Goal: Task Accomplishment & Management: Use online tool/utility

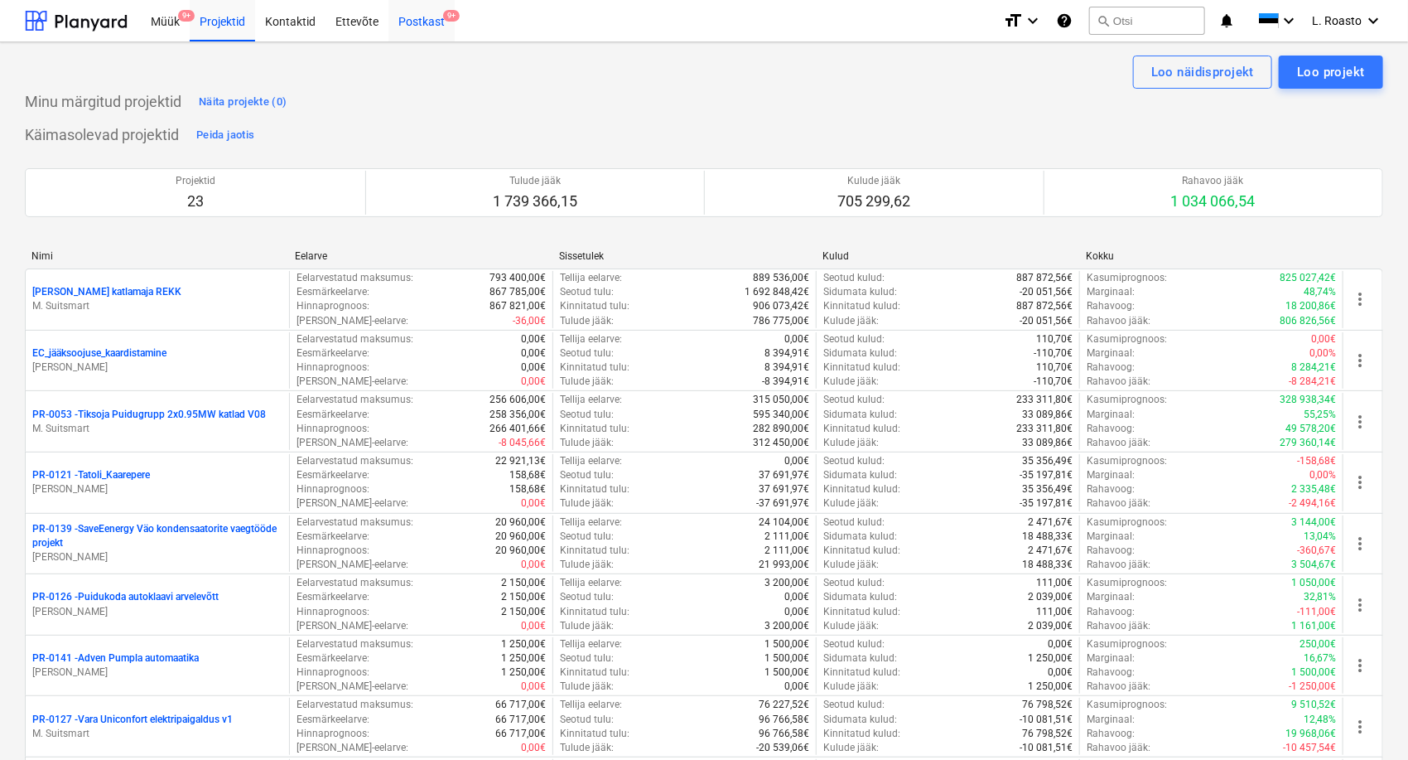
click at [421, 22] on div "Postkast 9+" at bounding box center [421, 20] width 66 height 42
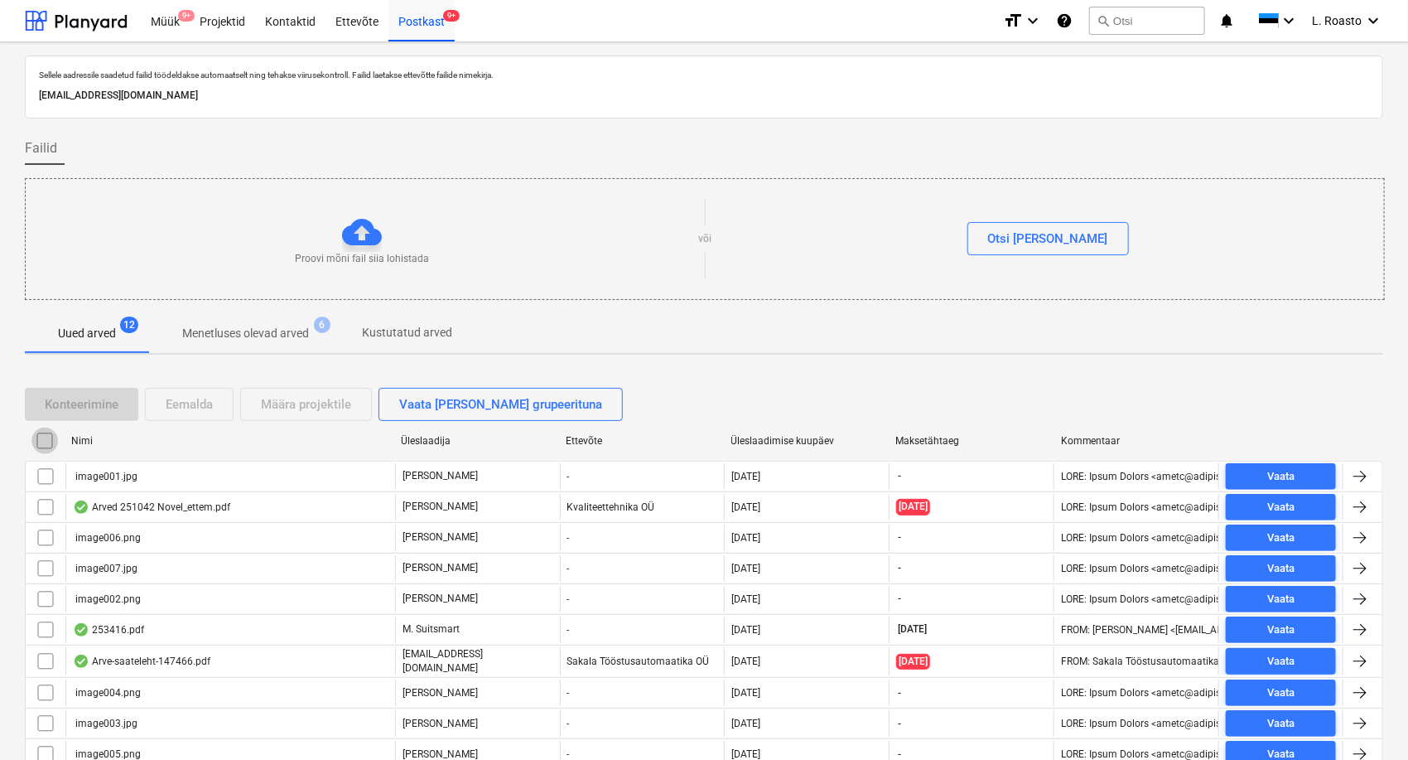
click at [46, 445] on input "checkbox" at bounding box center [44, 440] width 27 height 27
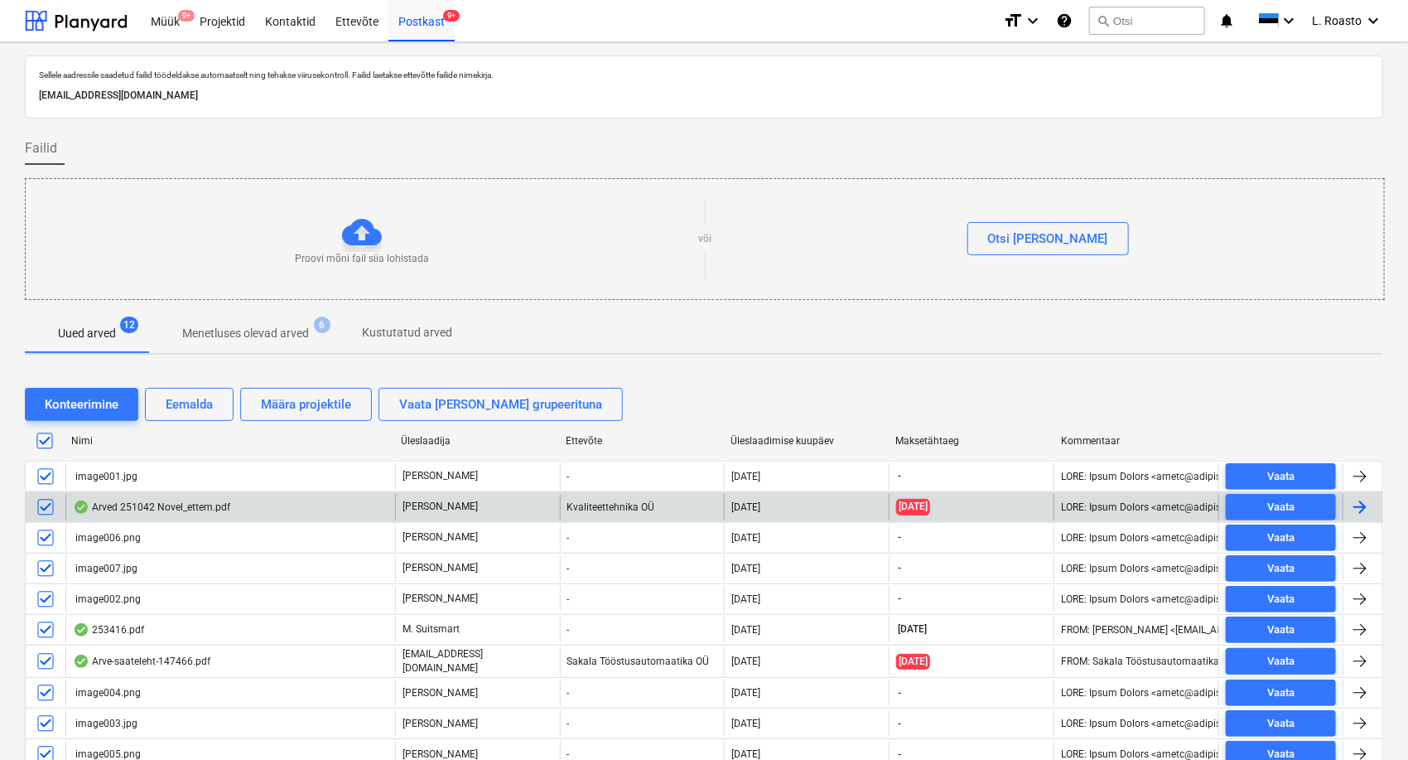
click at [49, 499] on input "checkbox" at bounding box center [45, 507] width 27 height 27
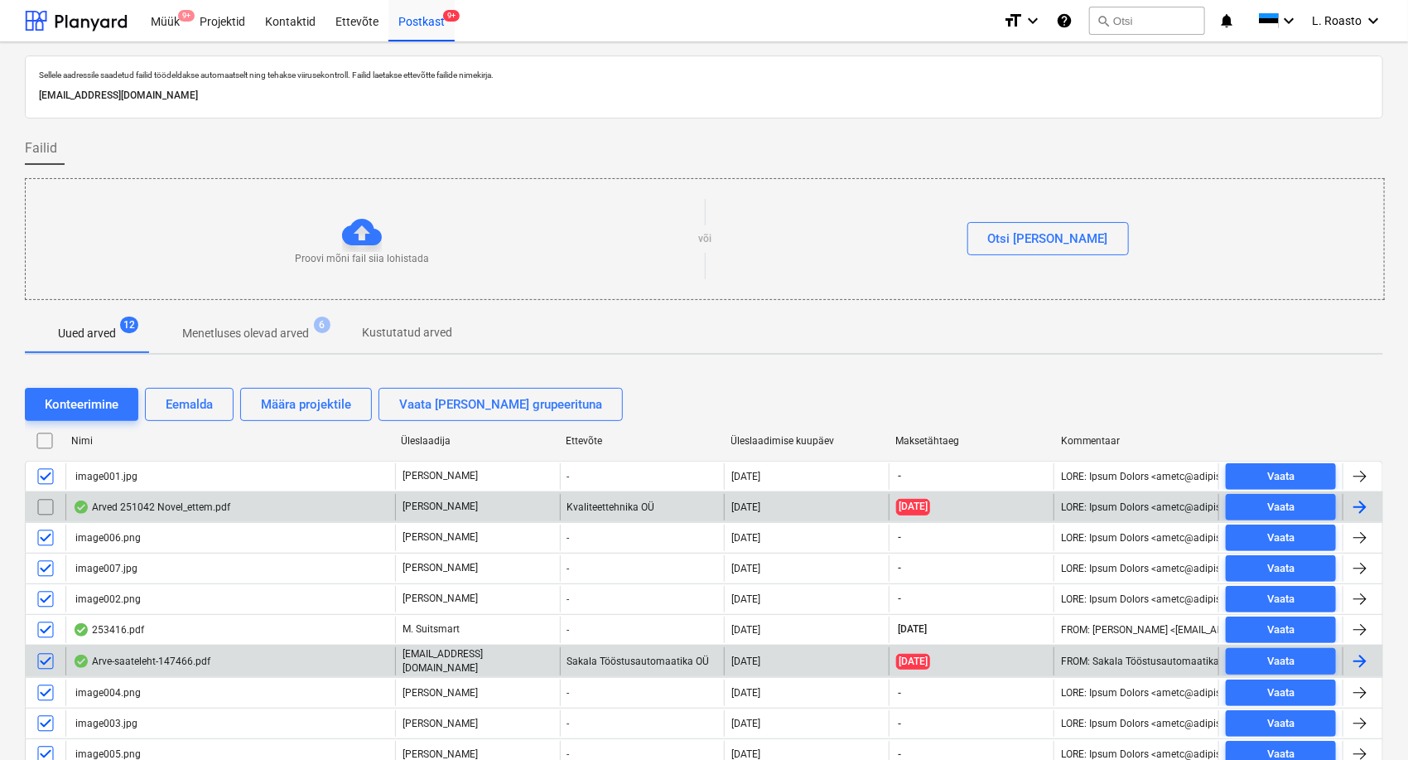
drag, startPoint x: 41, startPoint y: 629, endPoint x: 48, endPoint y: 643, distance: 15.9
click at [41, 629] on input "checkbox" at bounding box center [45, 629] width 27 height 27
click at [48, 655] on input "checkbox" at bounding box center [45, 661] width 27 height 27
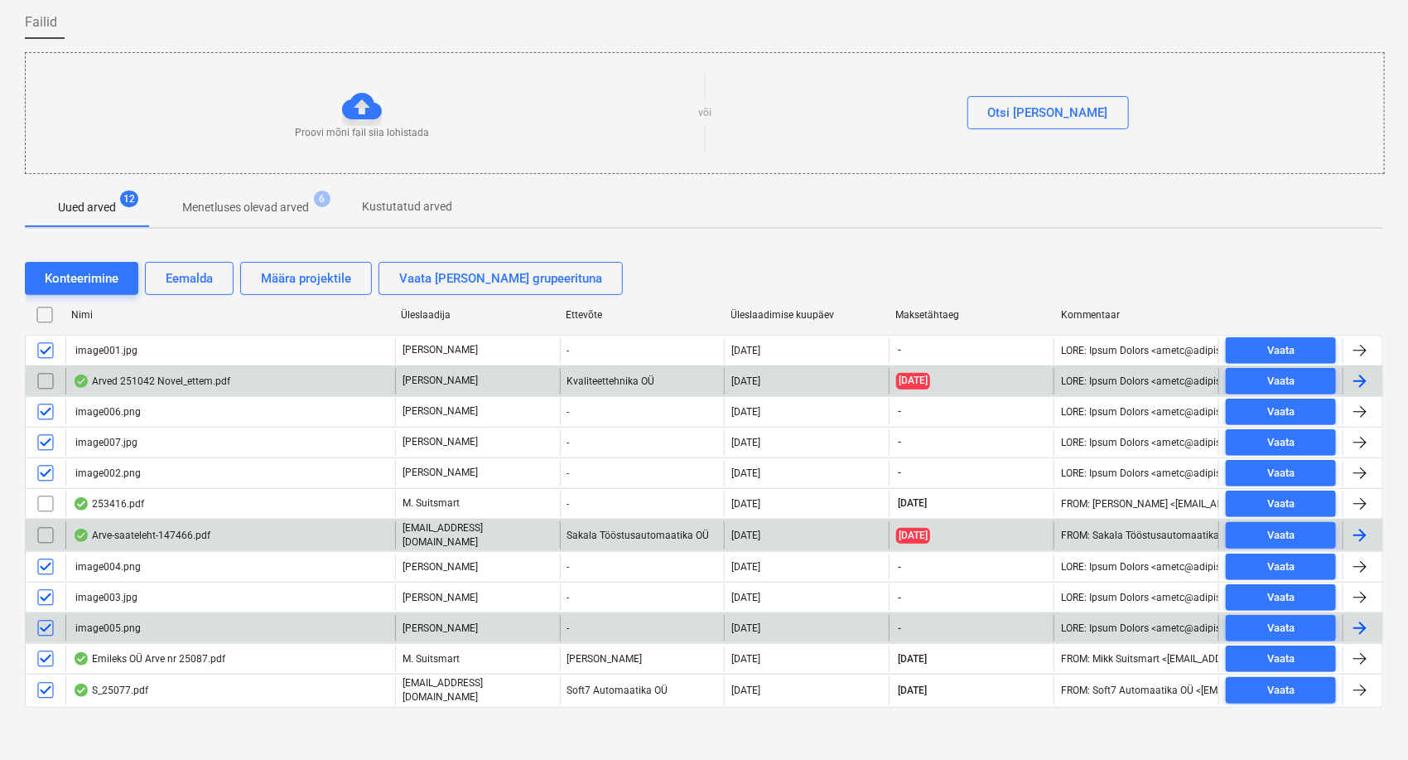
scroll to position [127, 0]
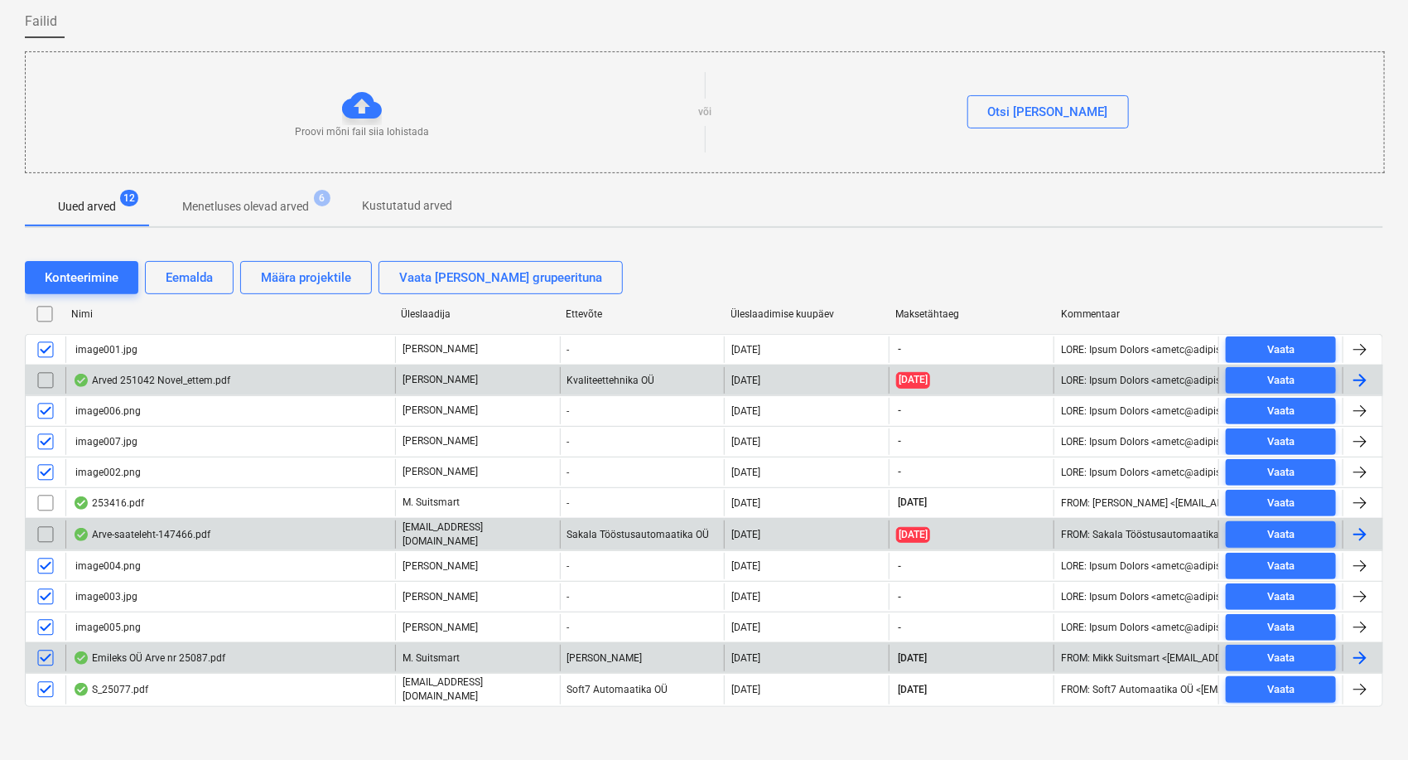
click at [42, 657] on input "checkbox" at bounding box center [45, 657] width 27 height 27
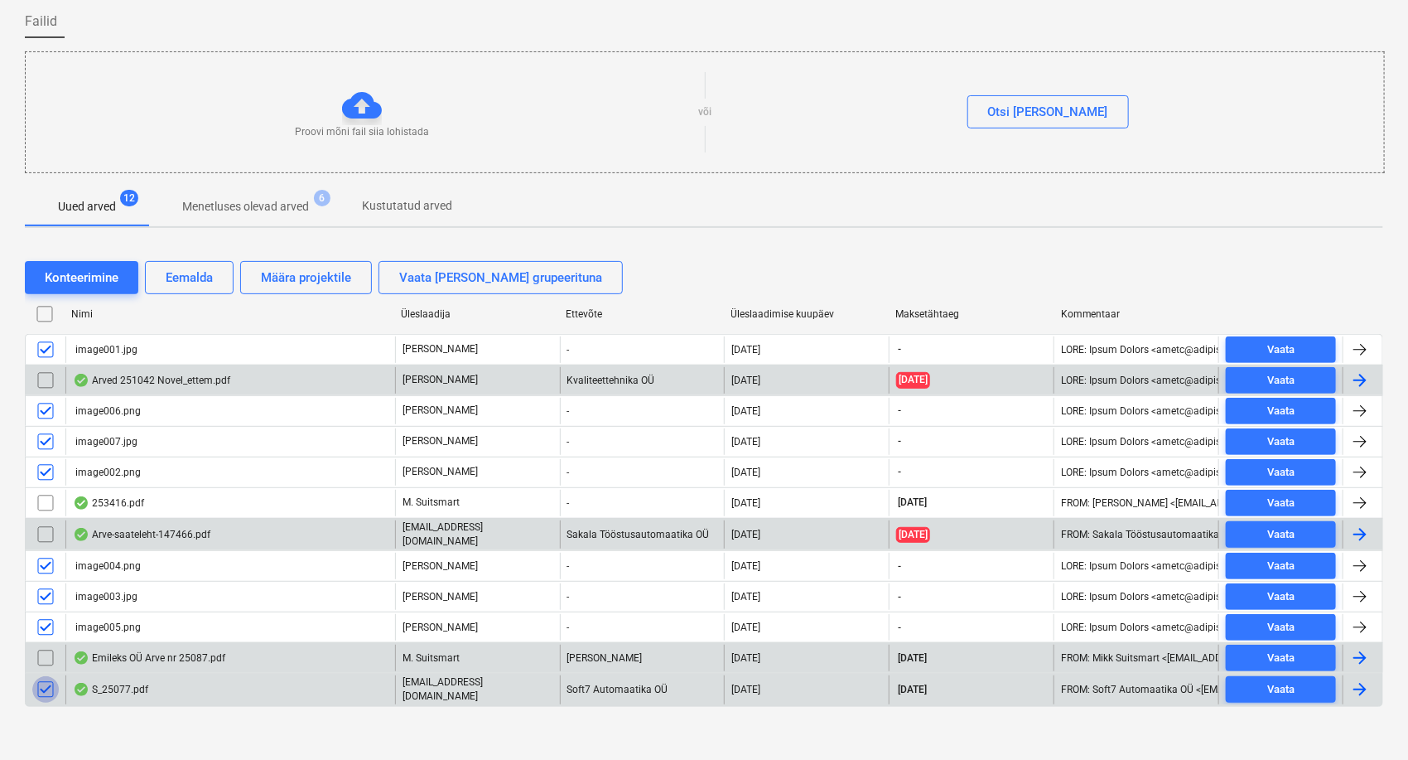
click at [46, 688] on input "checkbox" at bounding box center [45, 689] width 27 height 27
click at [179, 280] on div "Eemalda" at bounding box center [189, 278] width 47 height 22
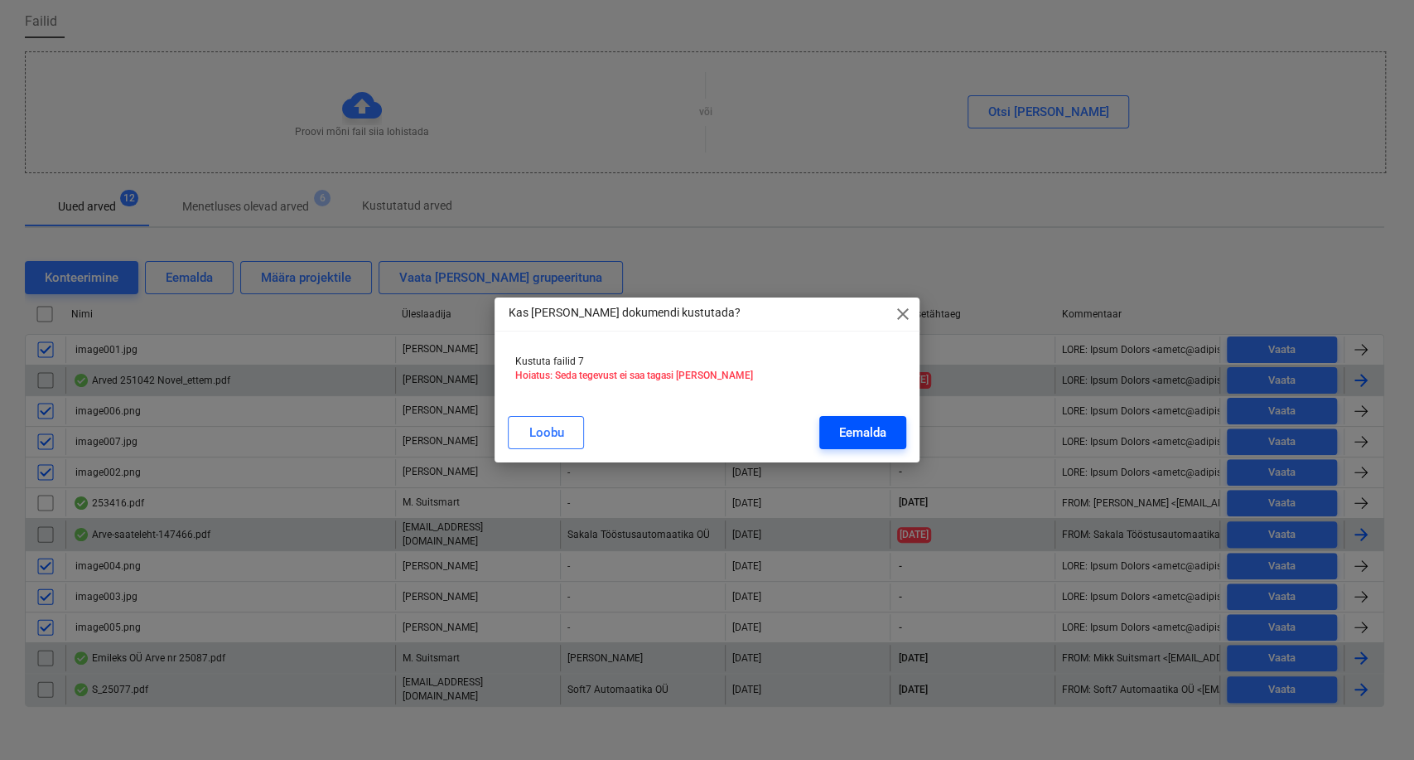
click at [850, 432] on div "Eemalda" at bounding box center [862, 433] width 47 height 22
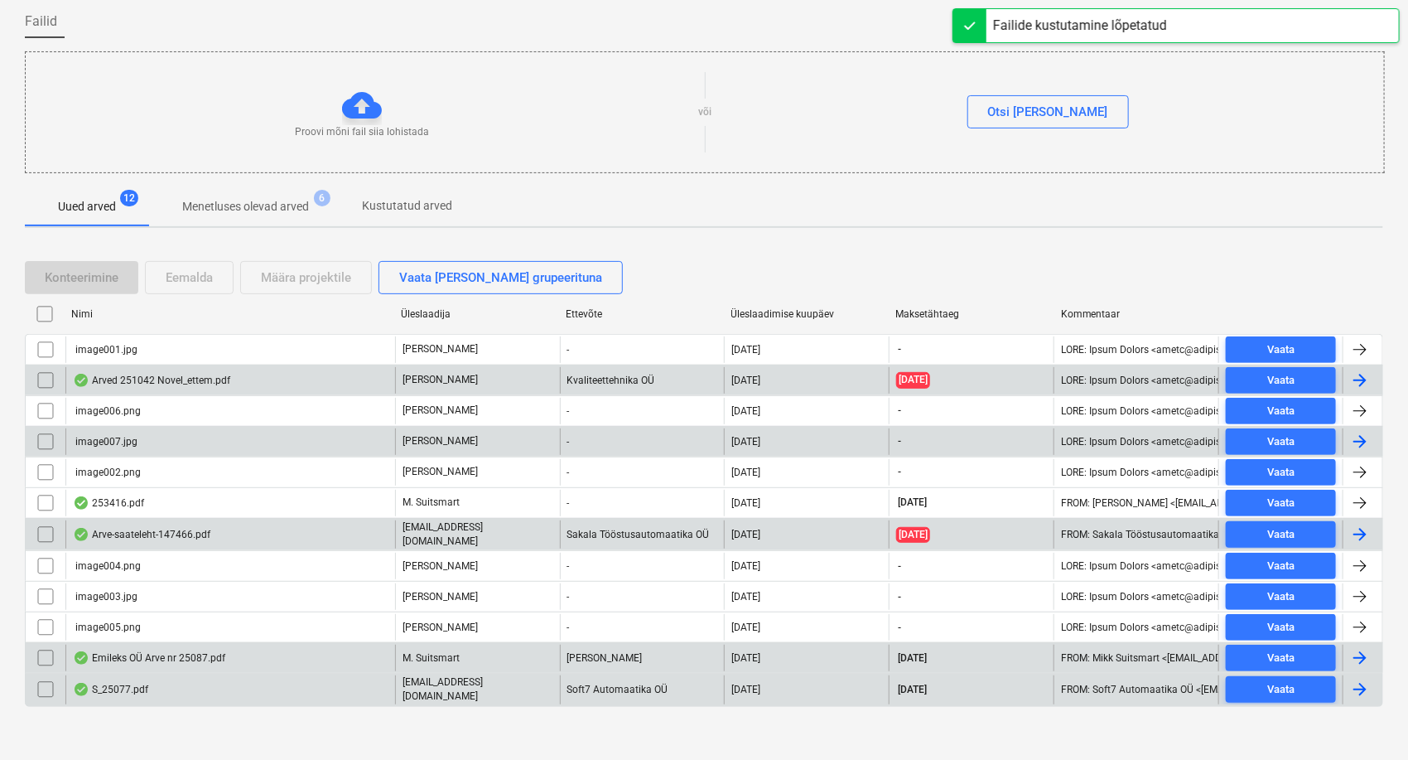
scroll to position [0, 0]
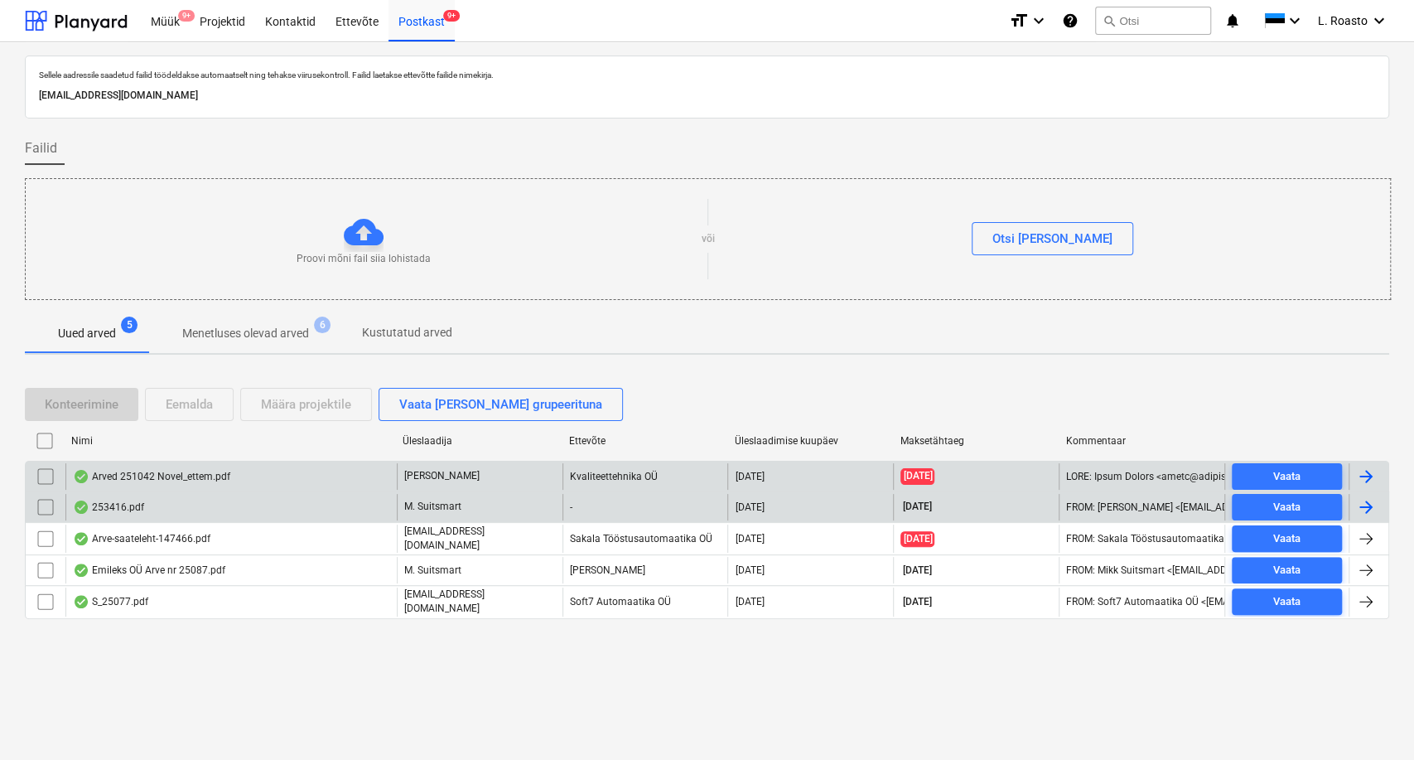
click at [183, 478] on div "Arved 251042 Novel_ettem.pdf" at bounding box center [151, 476] width 157 height 13
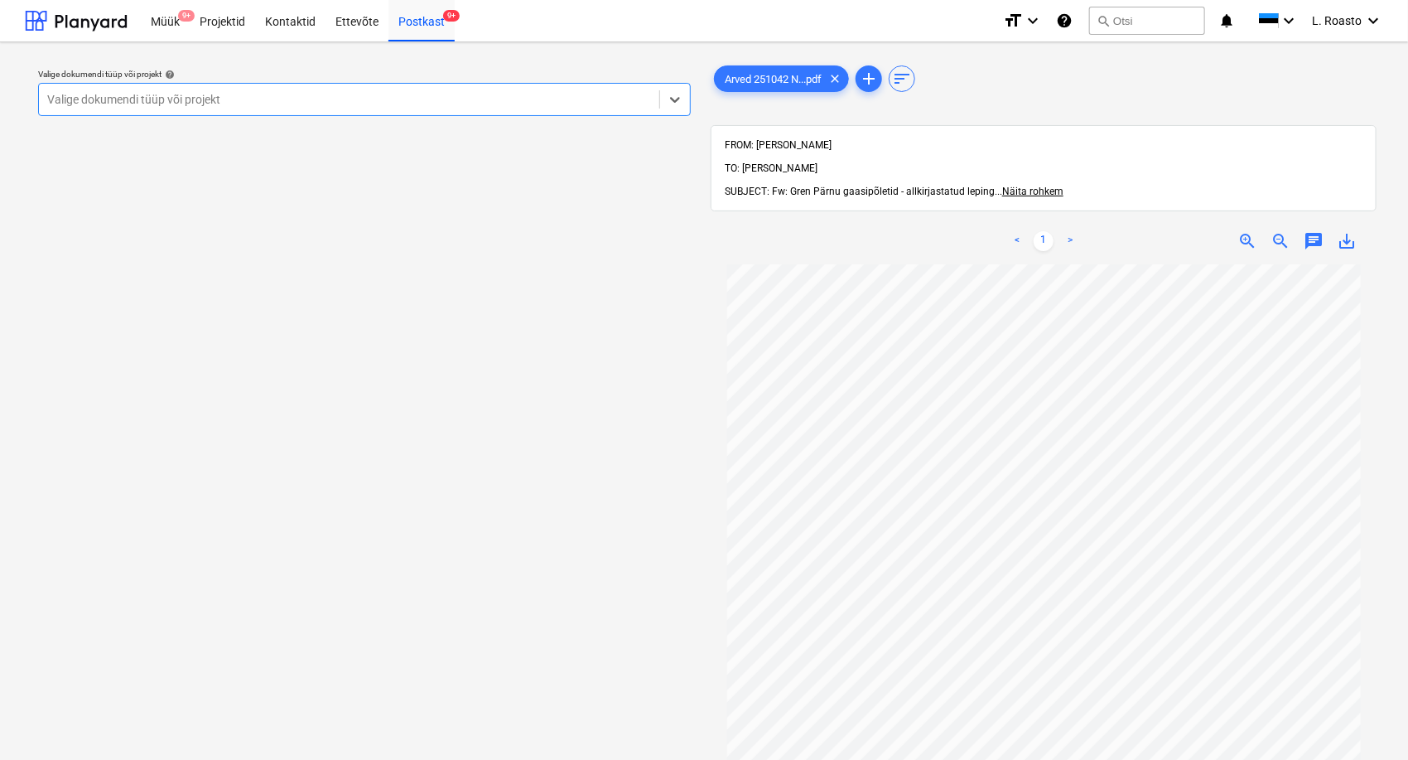
click at [457, 107] on div at bounding box center [349, 99] width 604 height 17
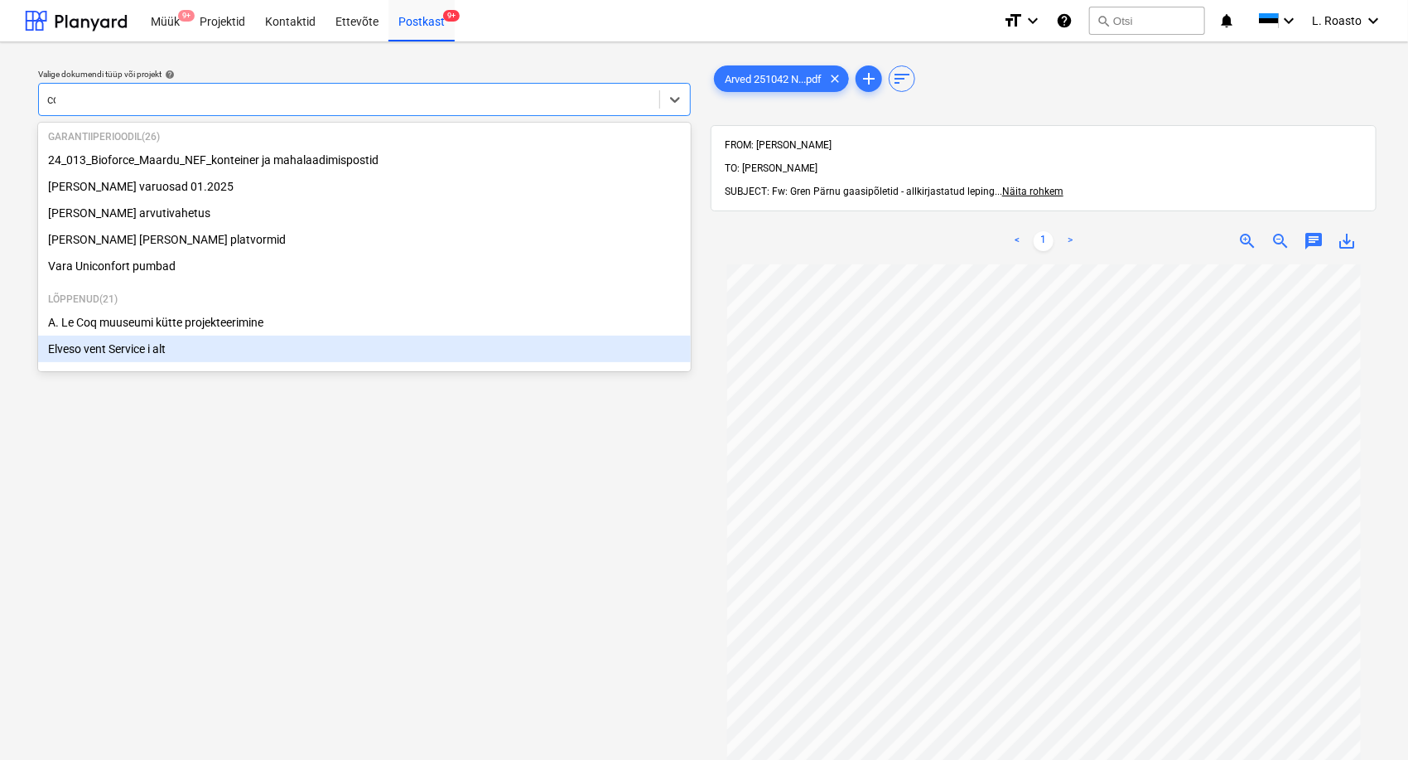
scroll to position [10, 0]
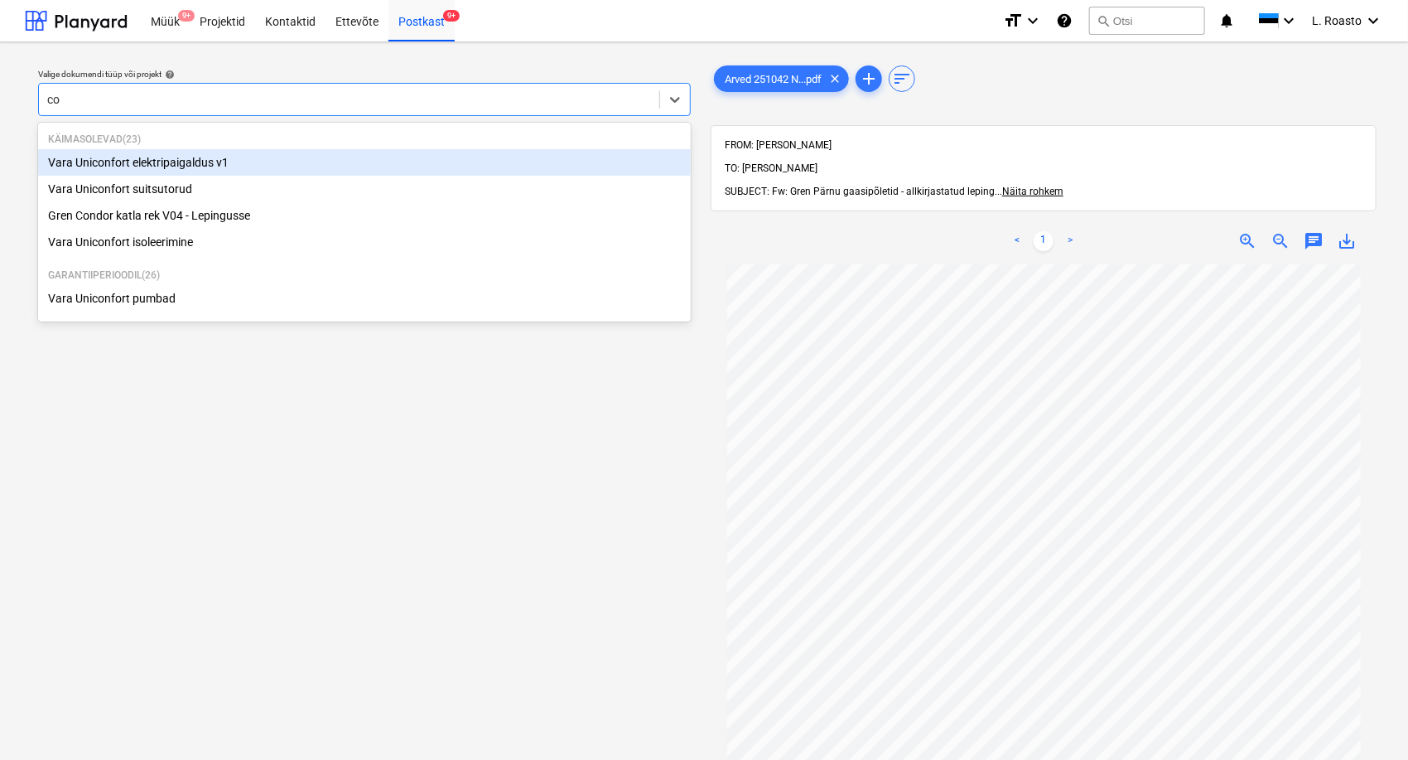
type input "con"
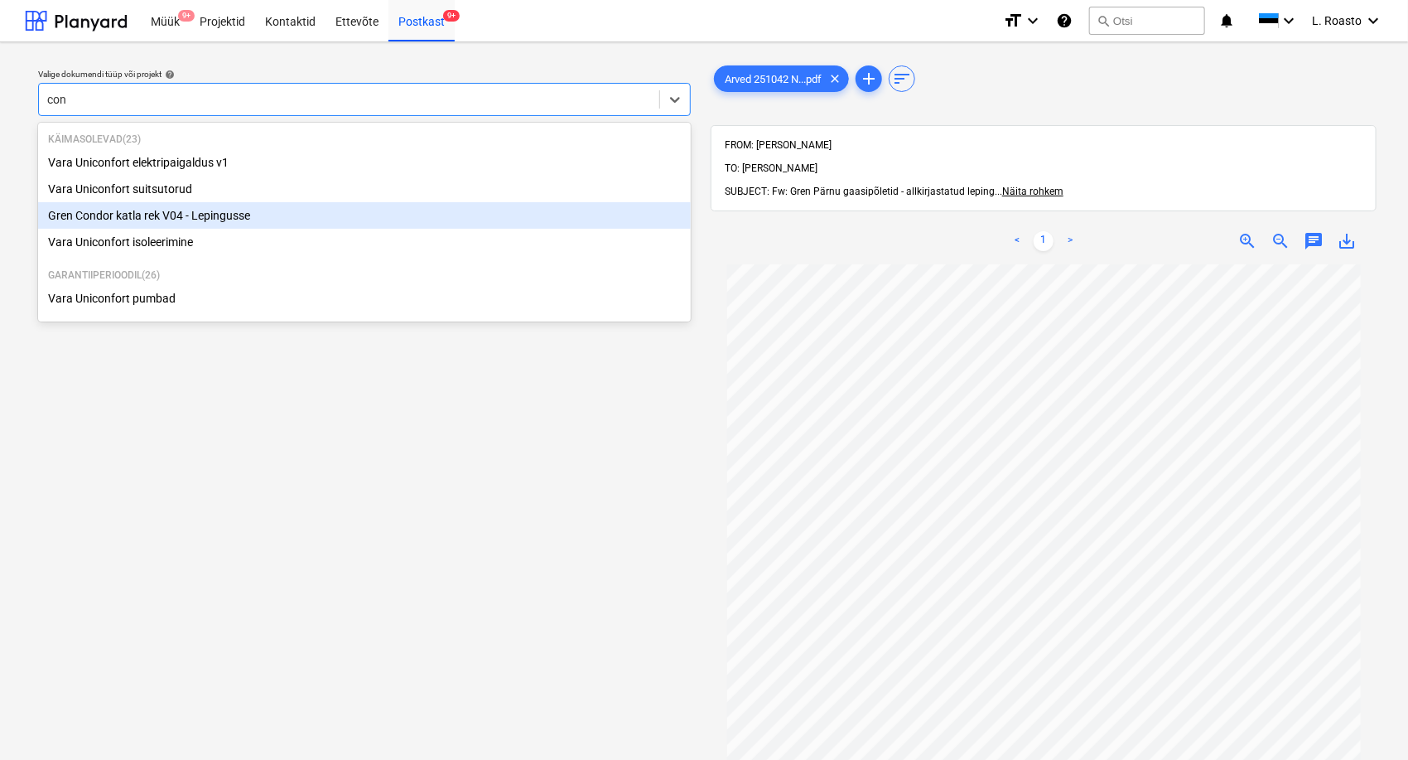
click at [202, 224] on div "Gren Condor katla rek V04 - Lepingusse" at bounding box center [364, 215] width 653 height 27
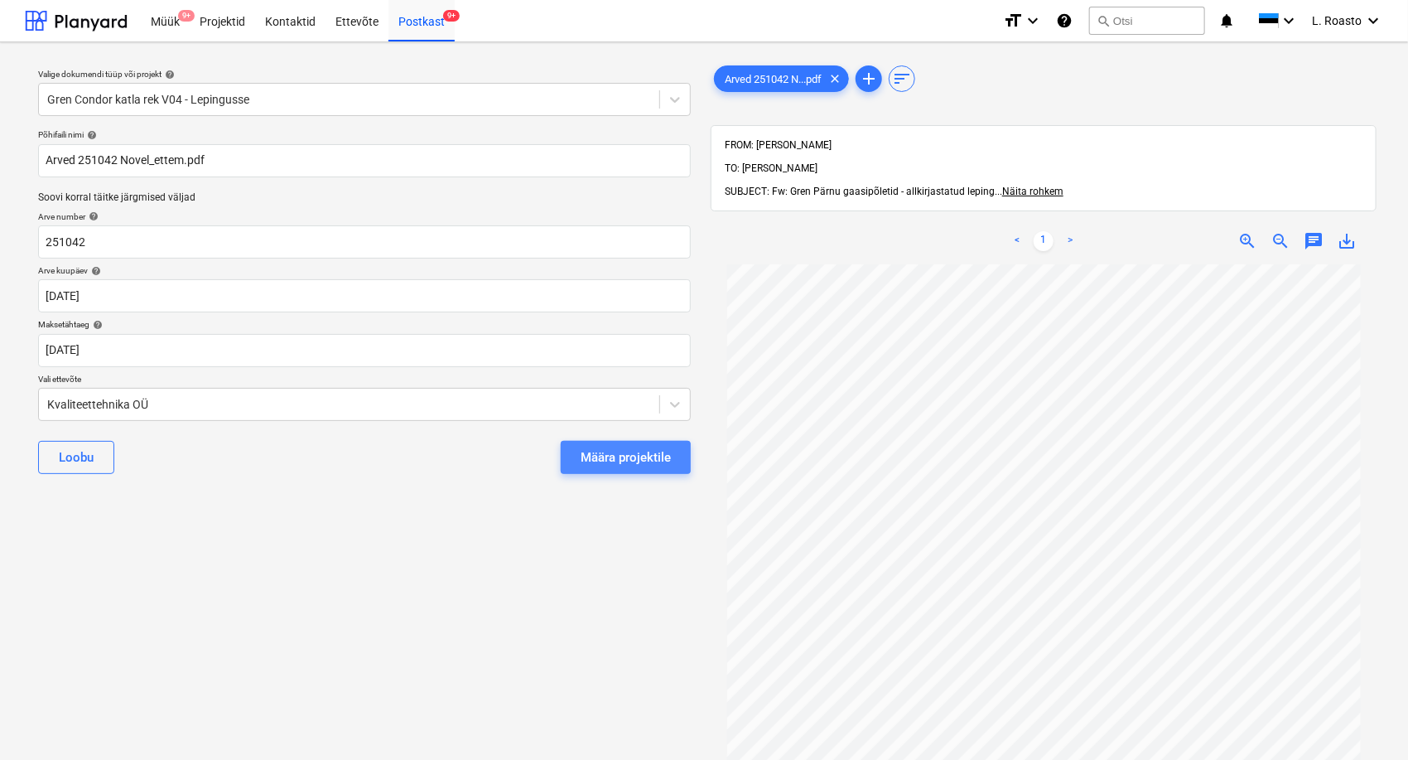
click at [643, 463] on div "Määra projektile" at bounding box center [626, 457] width 90 height 22
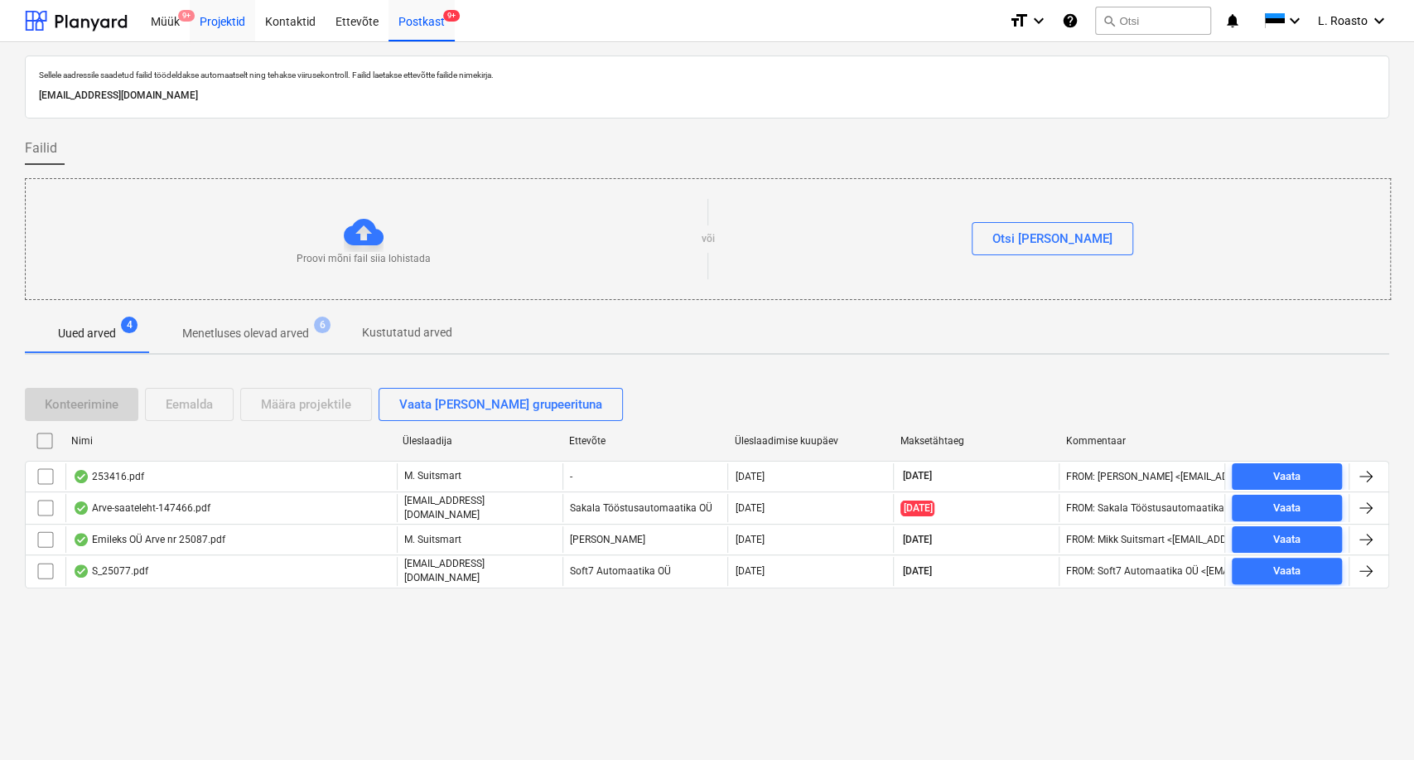
click at [200, 8] on div "Projektid" at bounding box center [222, 20] width 65 height 42
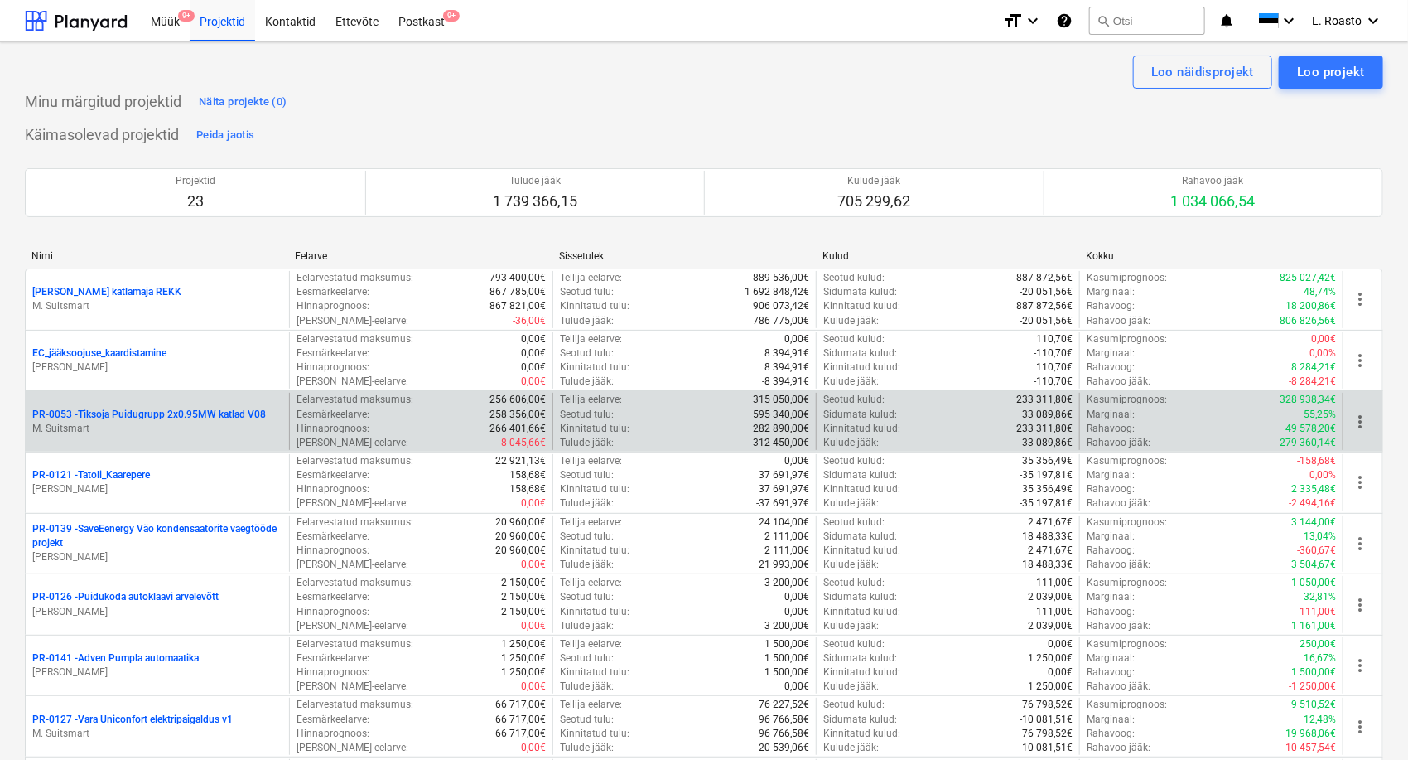
scroll to position [886, 0]
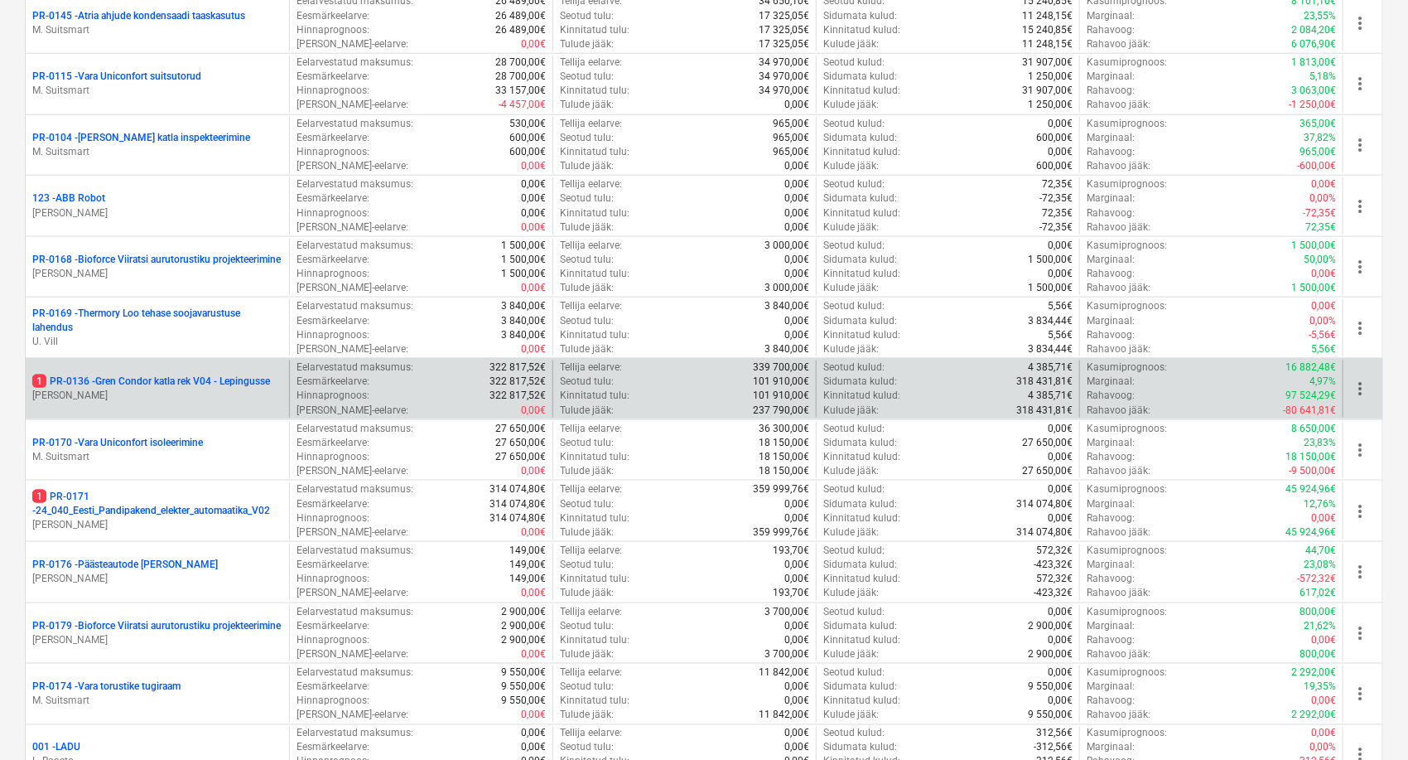
click at [102, 376] on p "1 PR-0136 - Gren Condor katla rek V04 - Lepingusse" at bounding box center [151, 381] width 238 height 14
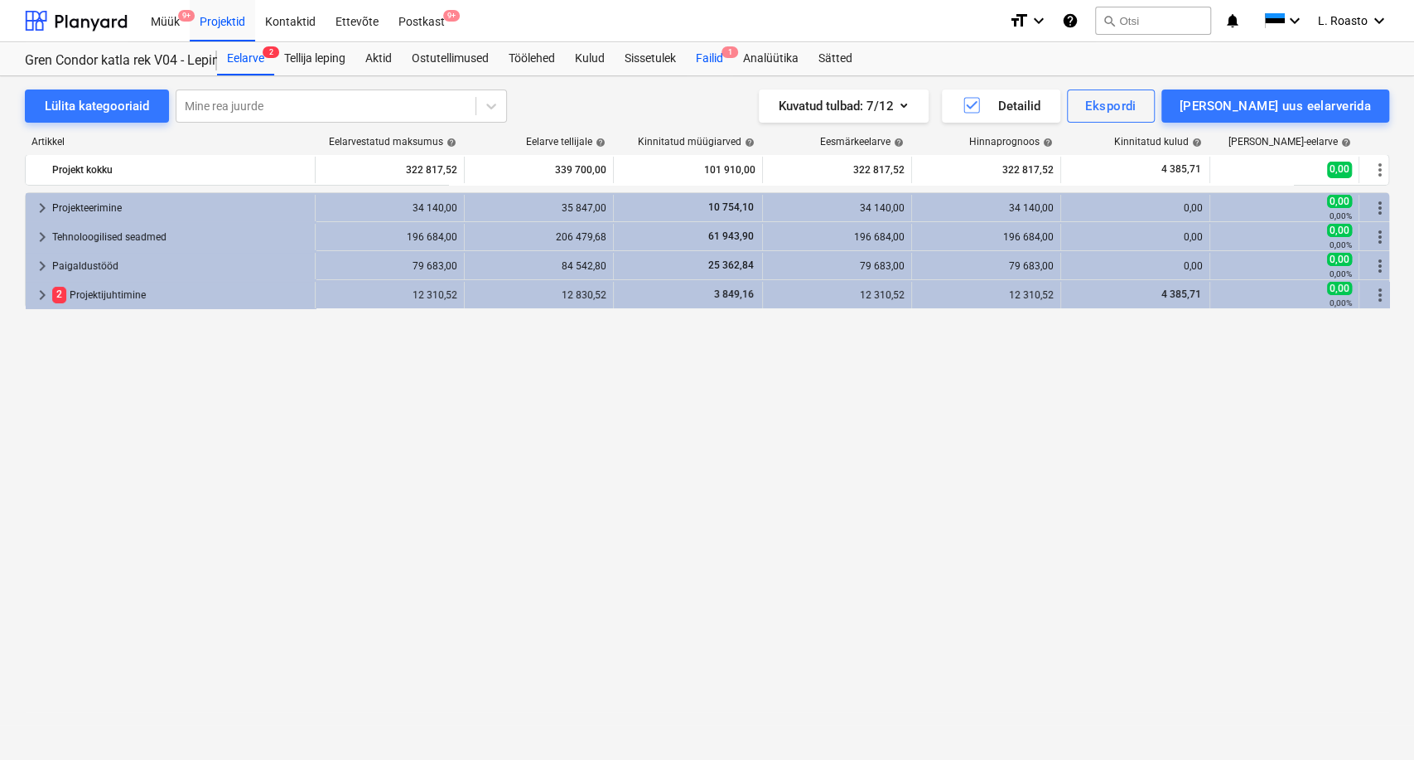
click at [728, 60] on div "Failid 1" at bounding box center [709, 58] width 47 height 33
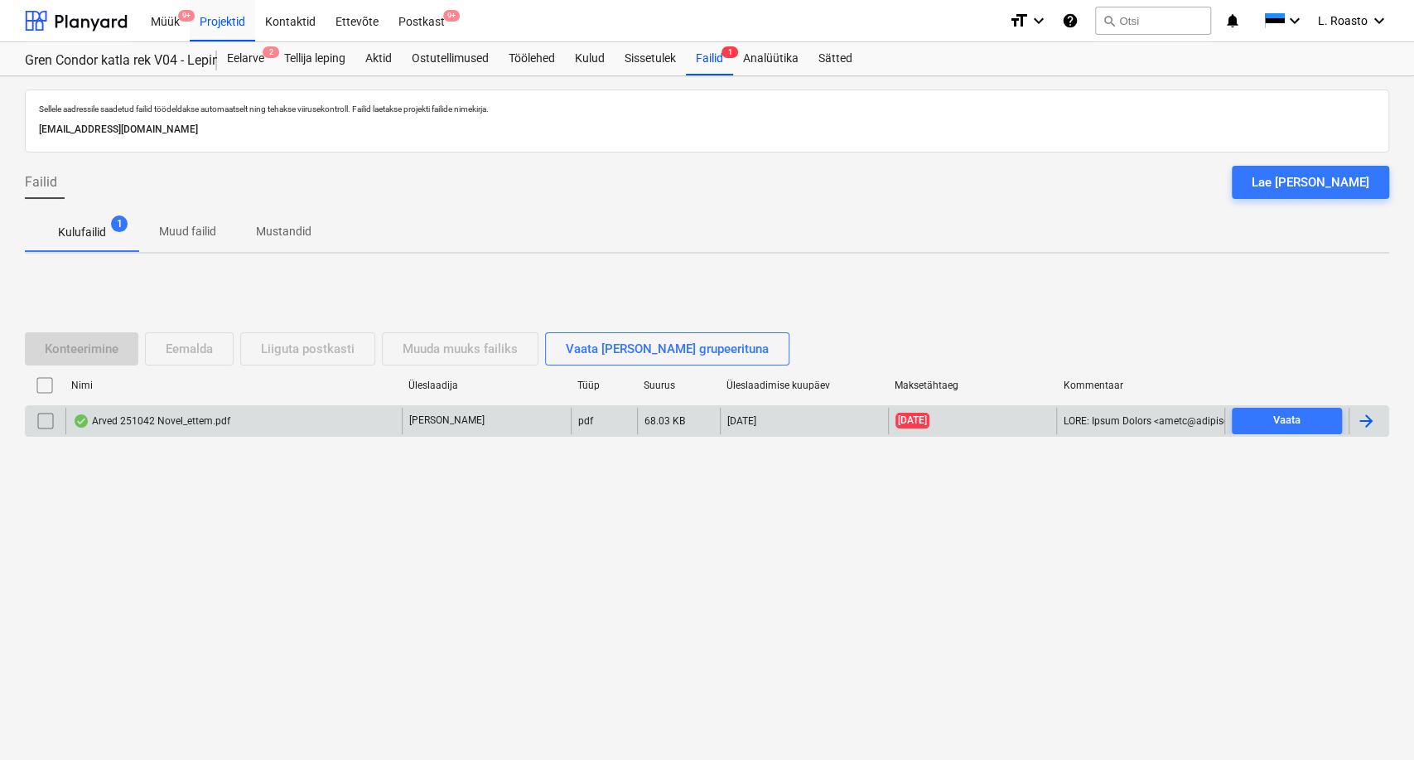
click at [1367, 426] on div at bounding box center [1366, 421] width 20 height 20
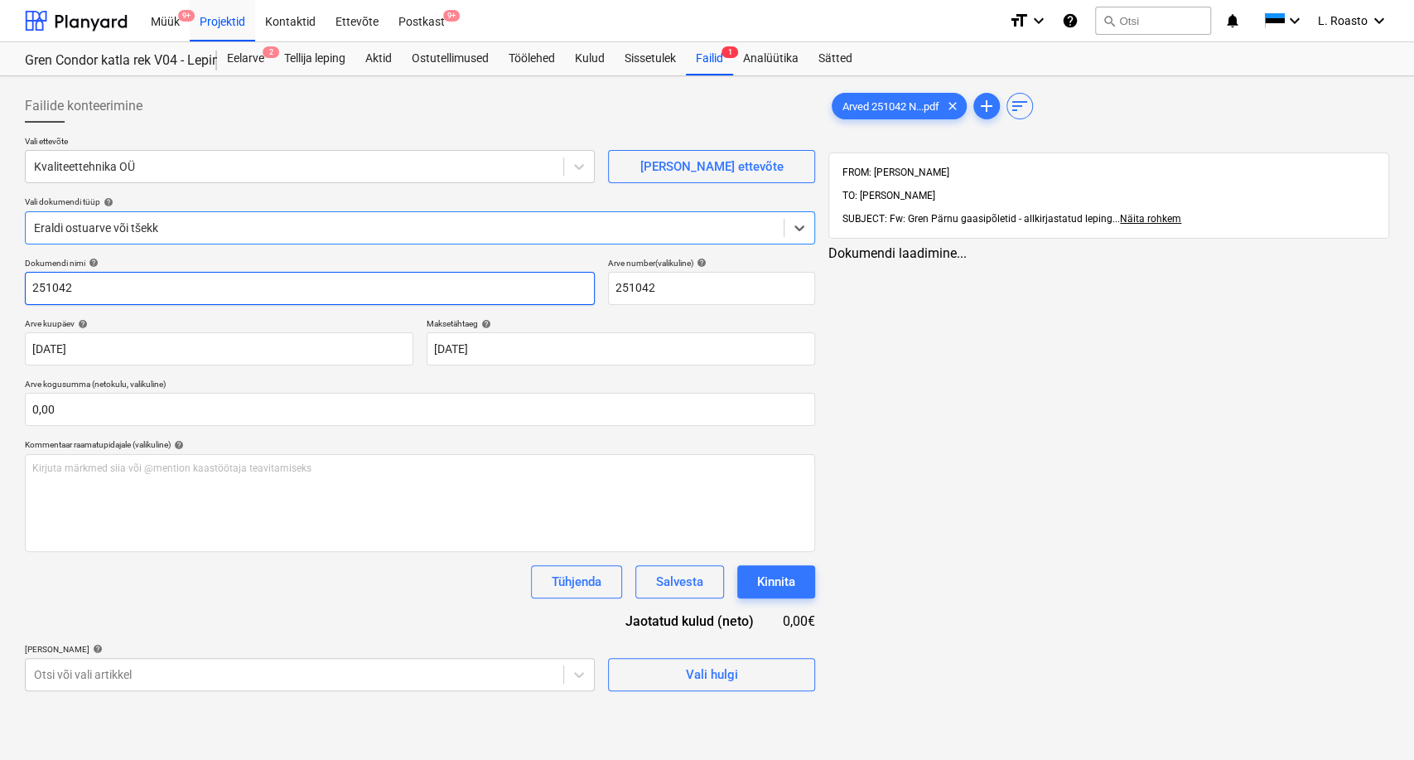
click at [31, 283] on input "251042" at bounding box center [310, 288] width 570 height 33
type input "kvaliteettehnika arve 251042"
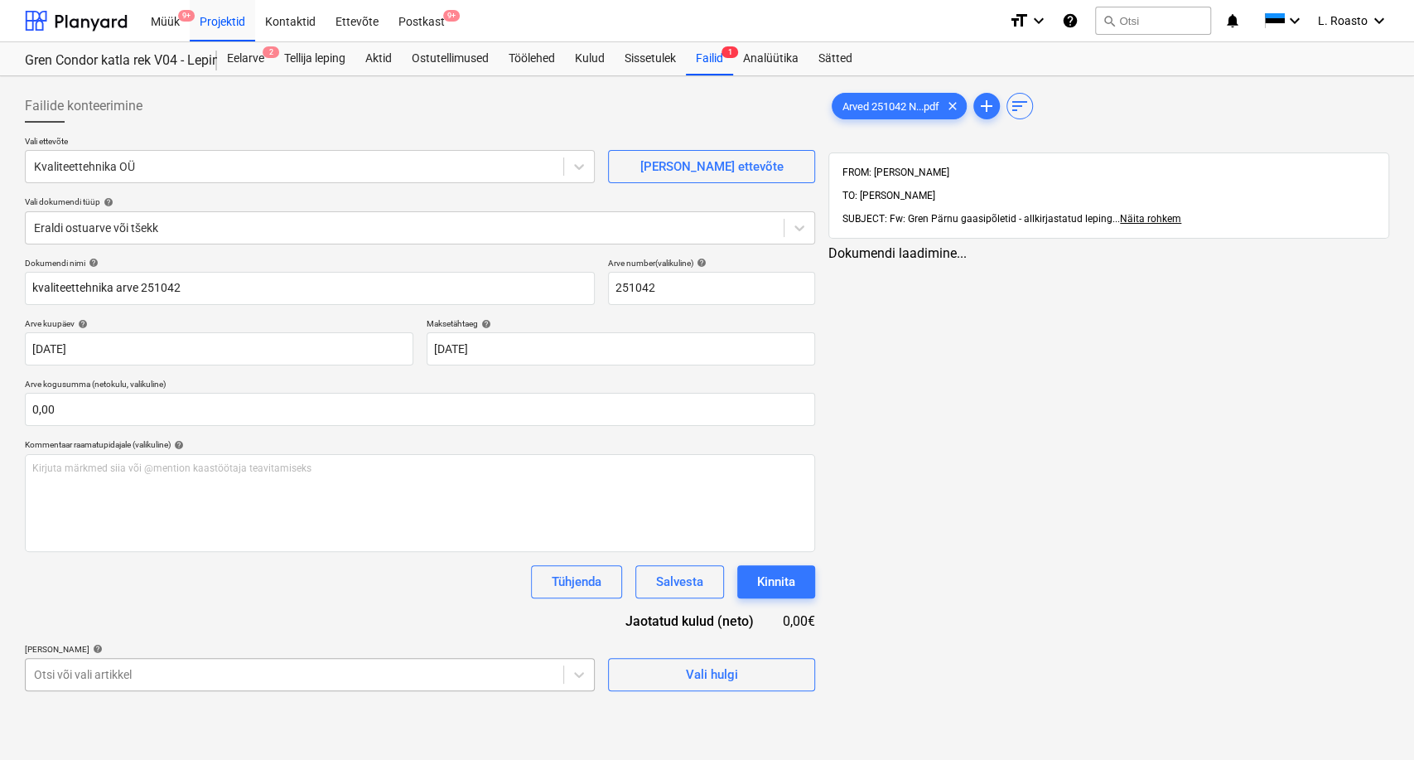
click at [159, 678] on body "Müük 9+ Projektid Kontaktid Ettevõte Postkast 9+ format_size keyboard_arrow_dow…" at bounding box center [707, 380] width 1414 height 760
click at [882, 97] on div "Arved 251042 N...pdf clear" at bounding box center [899, 106] width 135 height 27
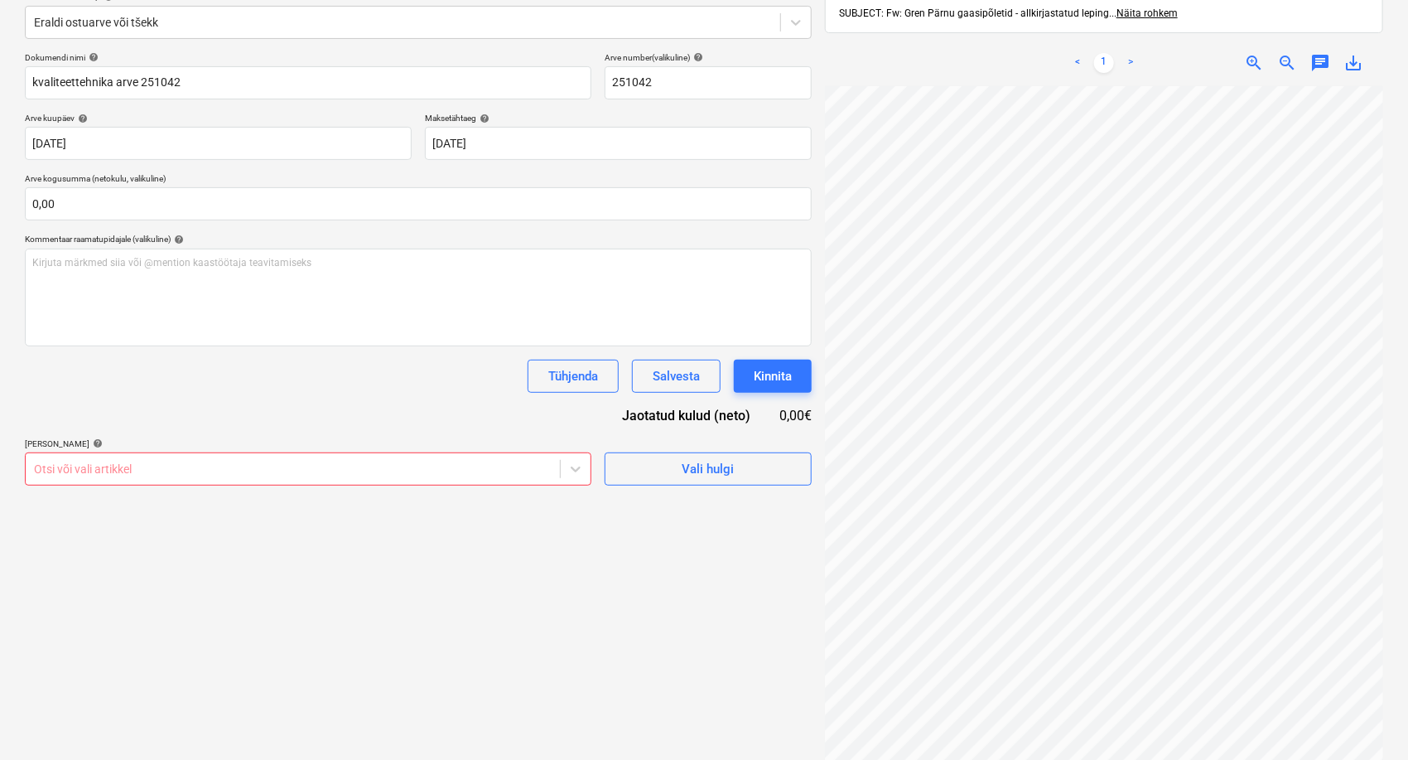
scroll to position [235, 0]
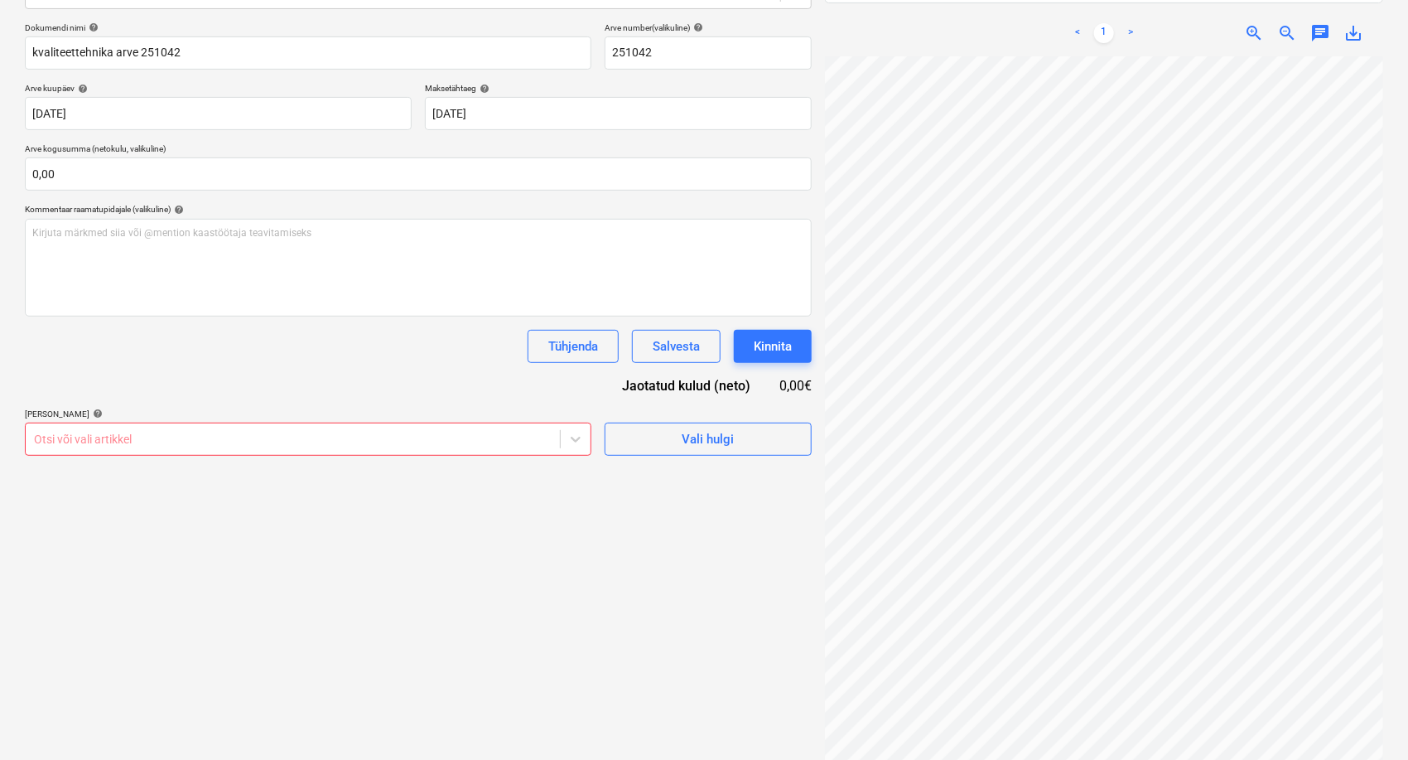
click at [173, 440] on div at bounding box center [293, 439] width 518 height 17
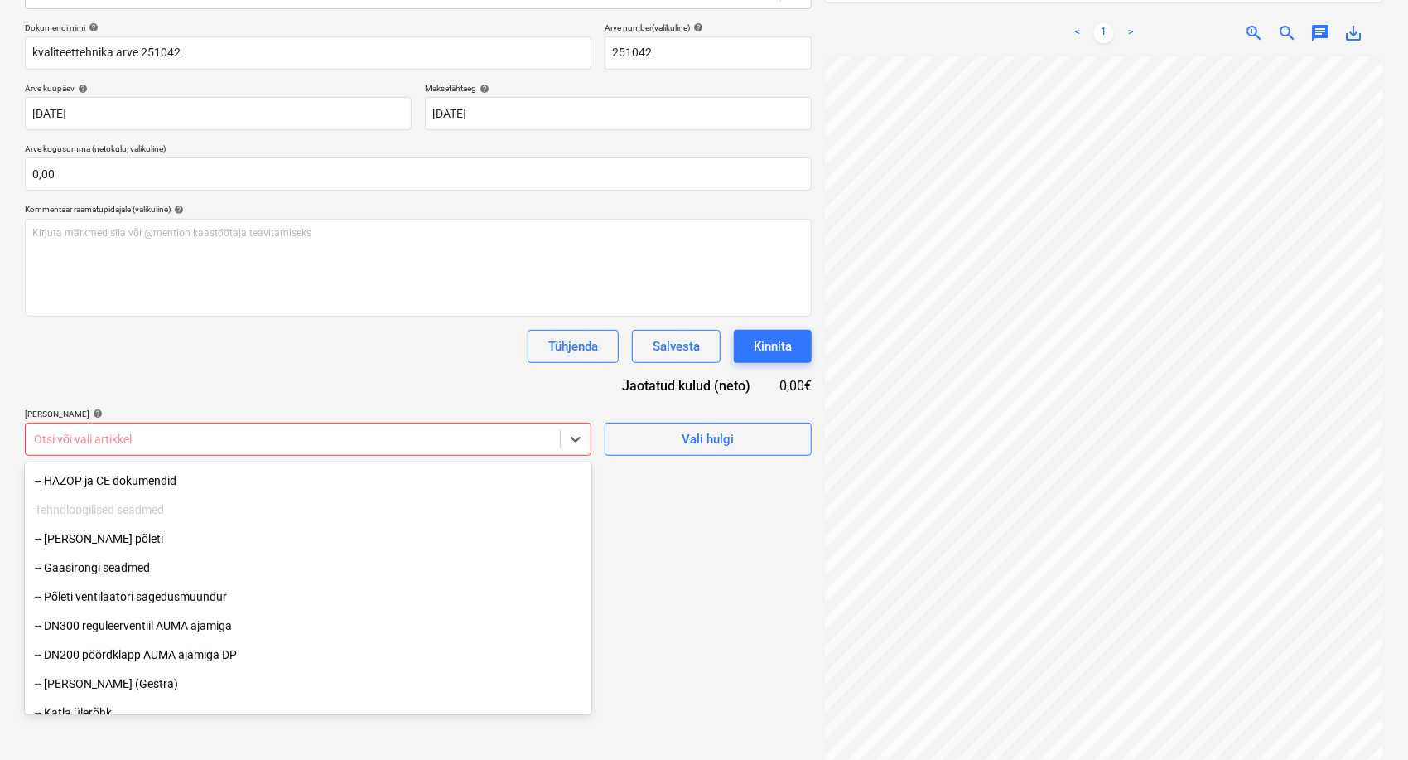
scroll to position [368, 0]
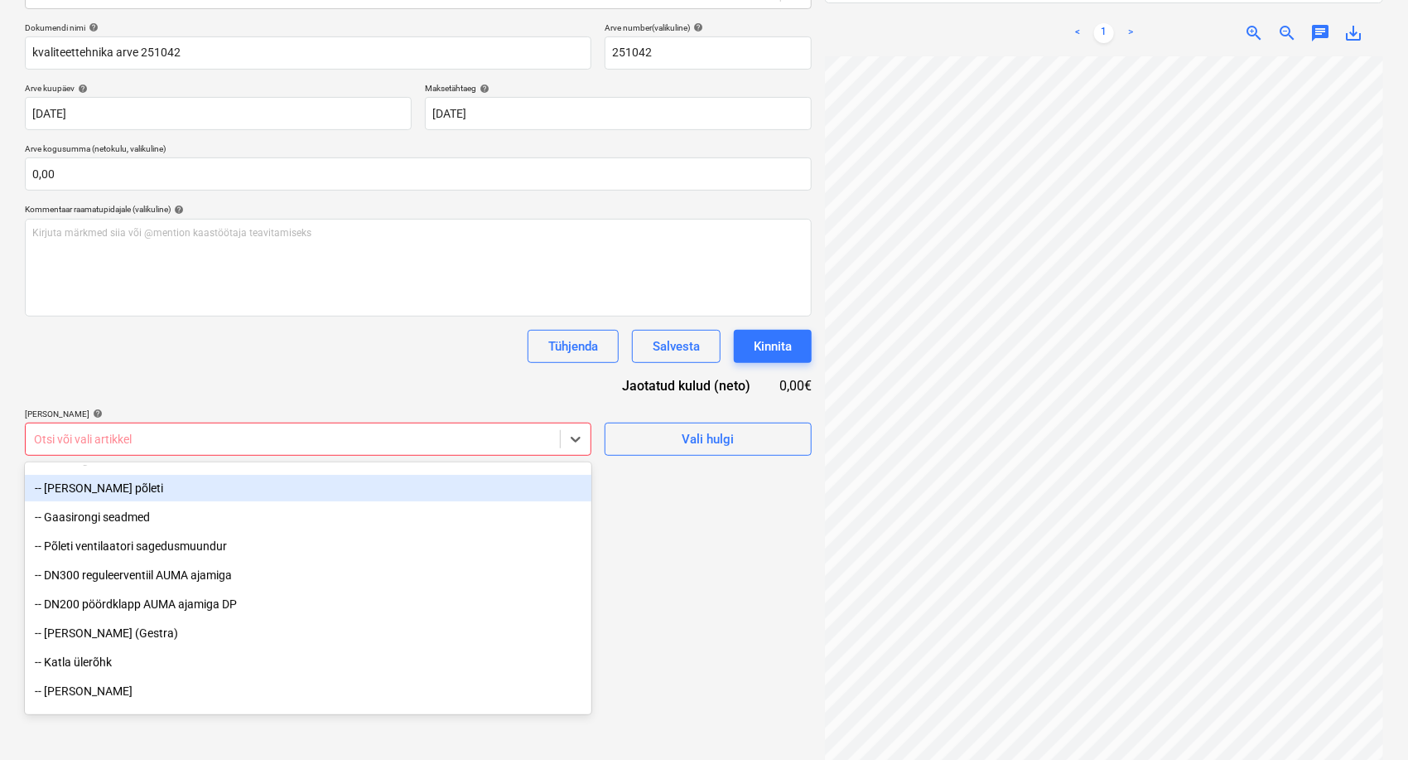
click at [123, 498] on div "-- [PERSON_NAME] põleti" at bounding box center [308, 488] width 567 height 27
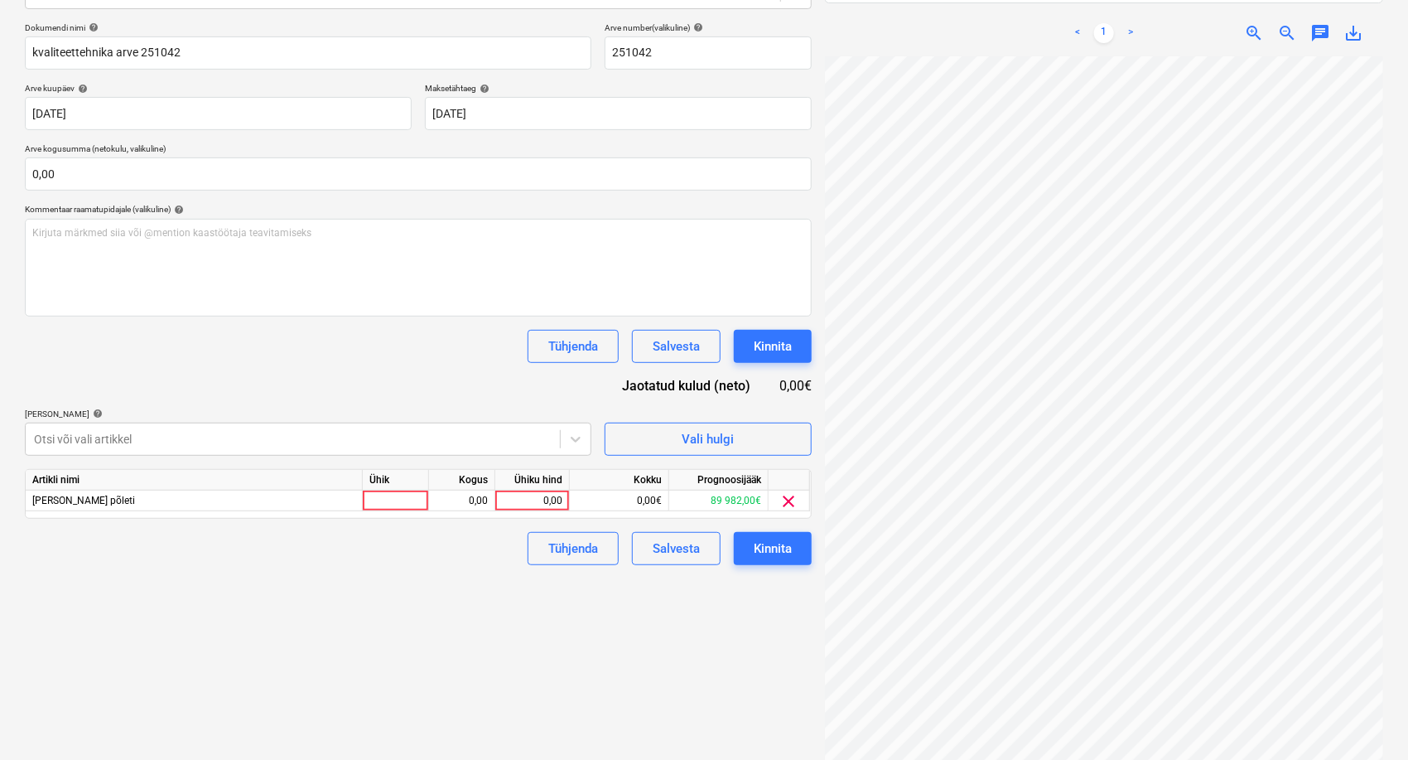
click at [292, 326] on div "Dokumendi nimi help kvaliteettehnika arve 251042 Arve number (valikuline) help …" at bounding box center [418, 293] width 787 height 543
click at [123, 427] on div "Otsi või vali artikkel" at bounding box center [293, 438] width 534 height 23
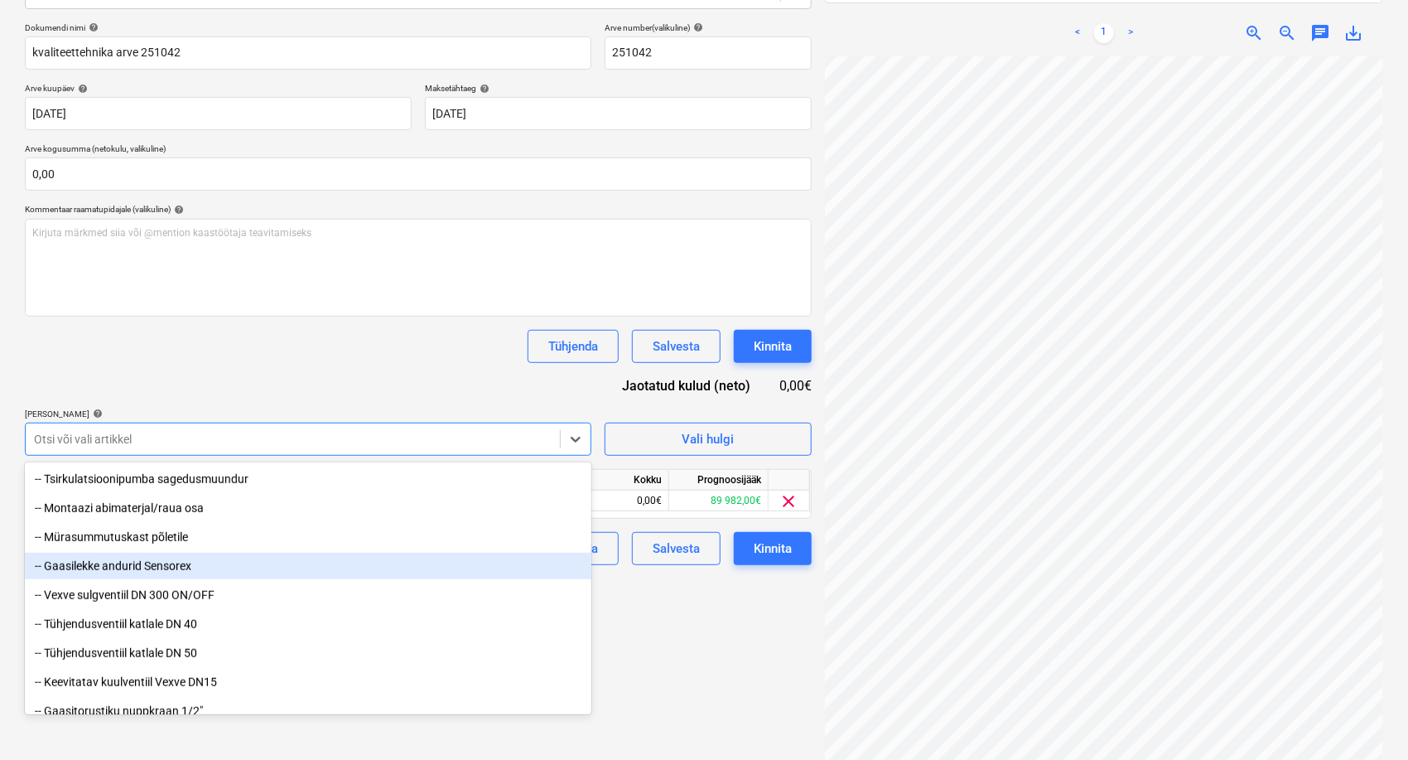
scroll to position [736, 0]
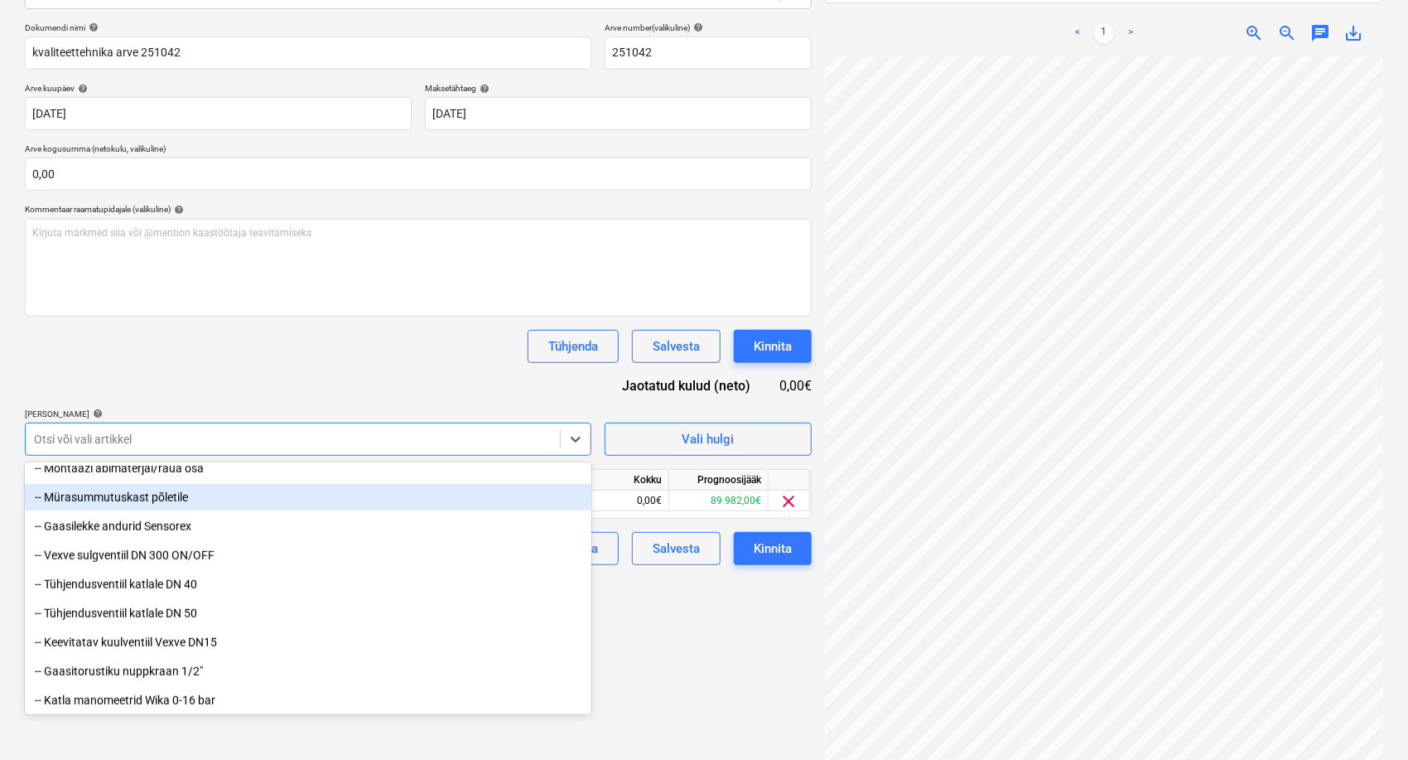
click at [258, 377] on div "Dokumendi nimi help kvaliteettehnika arve 251042 Arve number (valikuline) help …" at bounding box center [418, 293] width 787 height 543
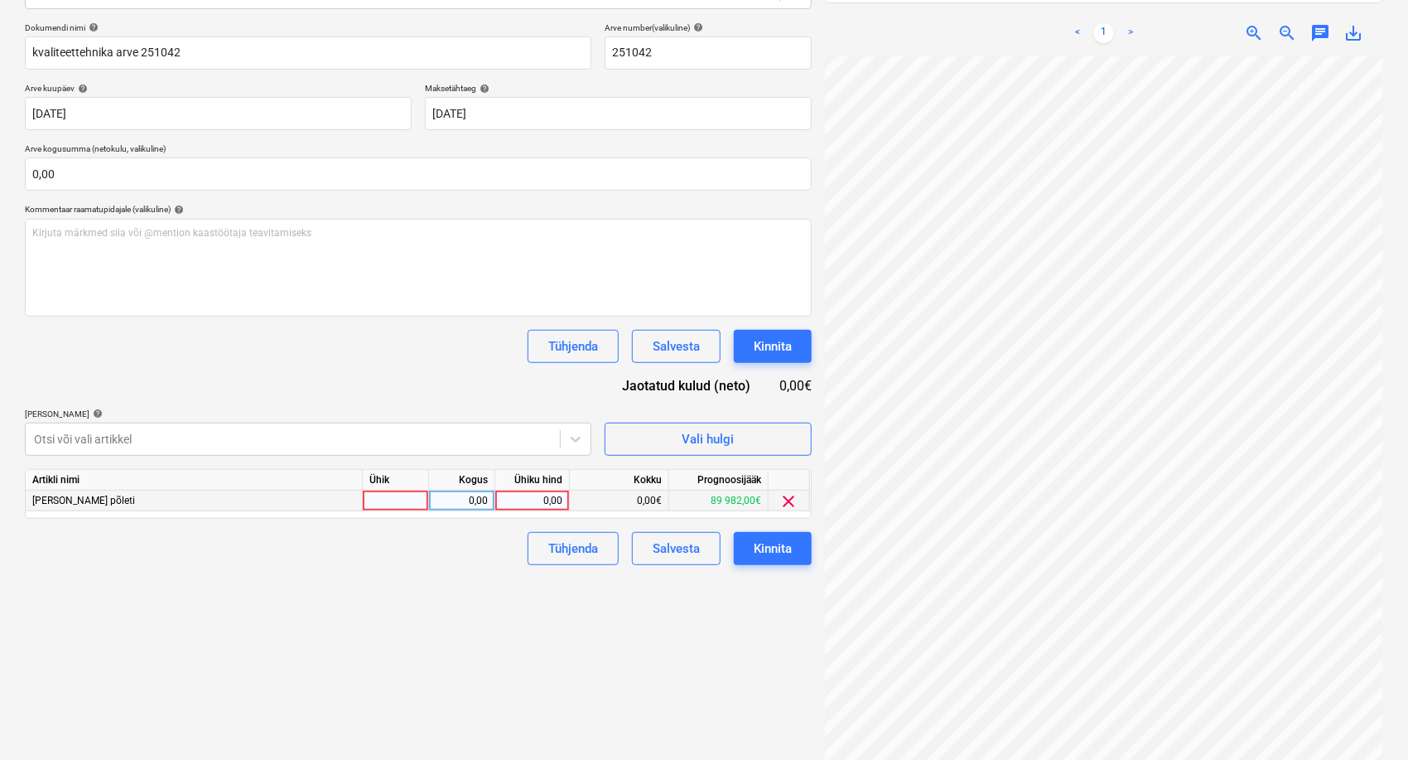
click at [553, 499] on div "0,00" at bounding box center [532, 500] width 60 height 21
type input "2"
click at [668, 526] on div "Dokumendi nimi help kvaliteettehnika arve 251042 Arve number (valikuline) help …" at bounding box center [418, 293] width 787 height 543
click at [161, 433] on div at bounding box center [293, 439] width 518 height 17
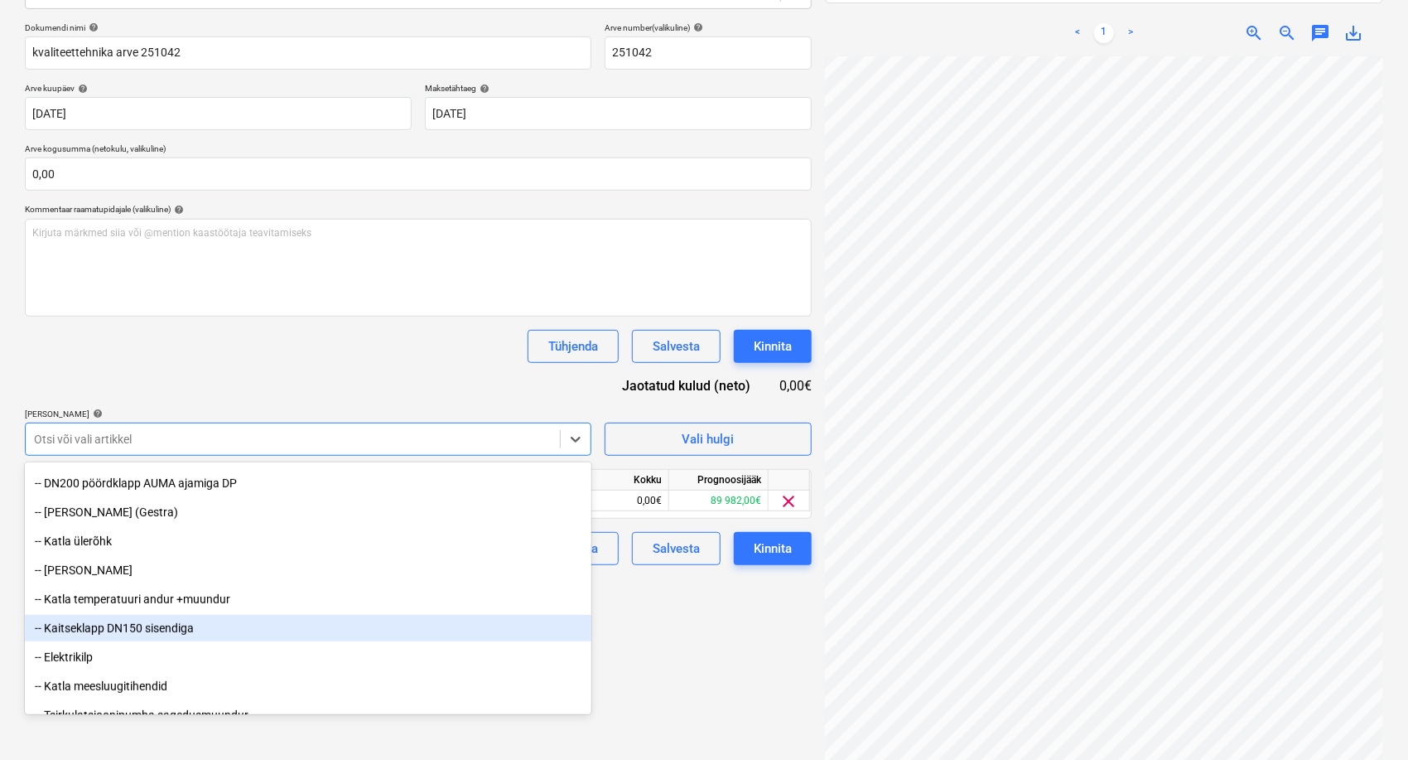
scroll to position [368, 0]
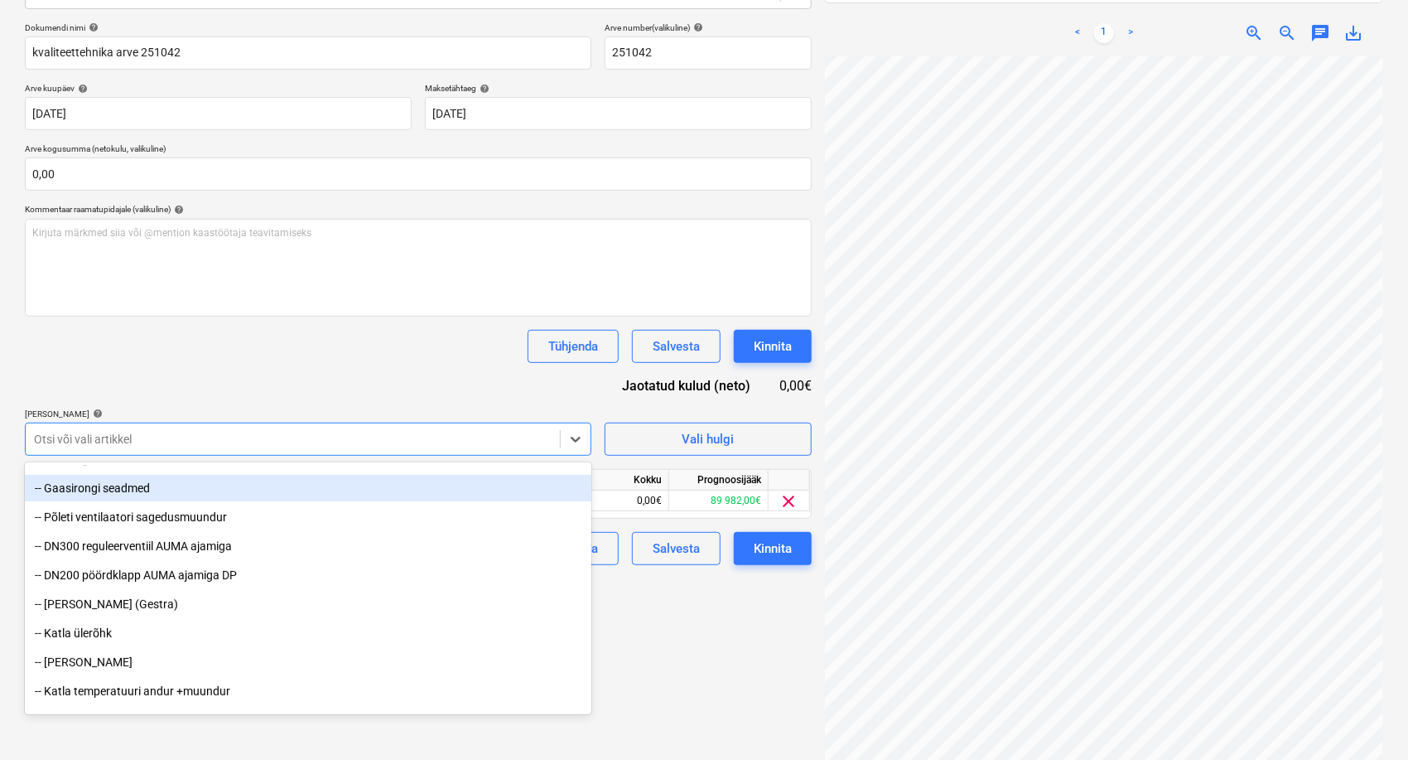
click at [86, 482] on div "-- Gaasirongi seadmed" at bounding box center [308, 488] width 567 height 27
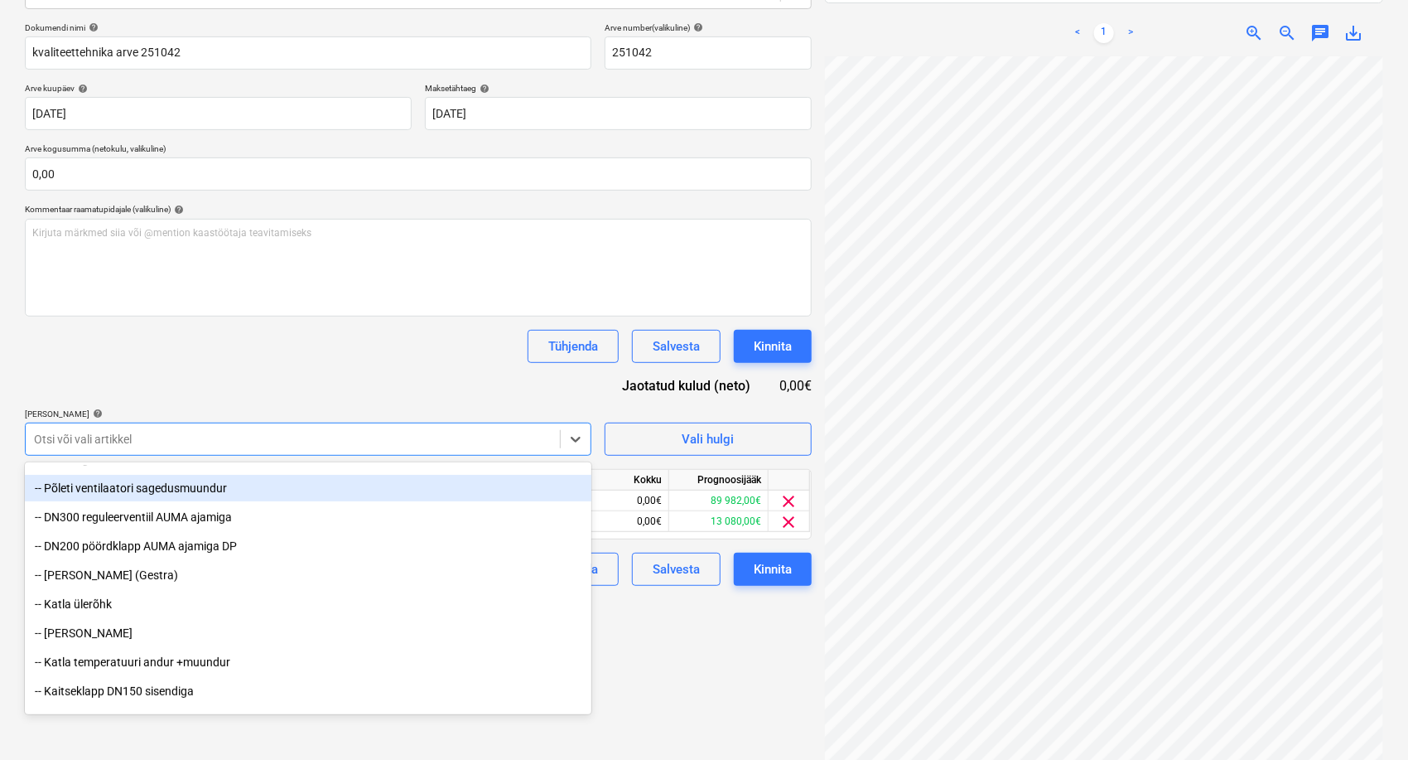
click at [292, 360] on div "Tühjenda Salvesta Kinnita" at bounding box center [418, 346] width 787 height 33
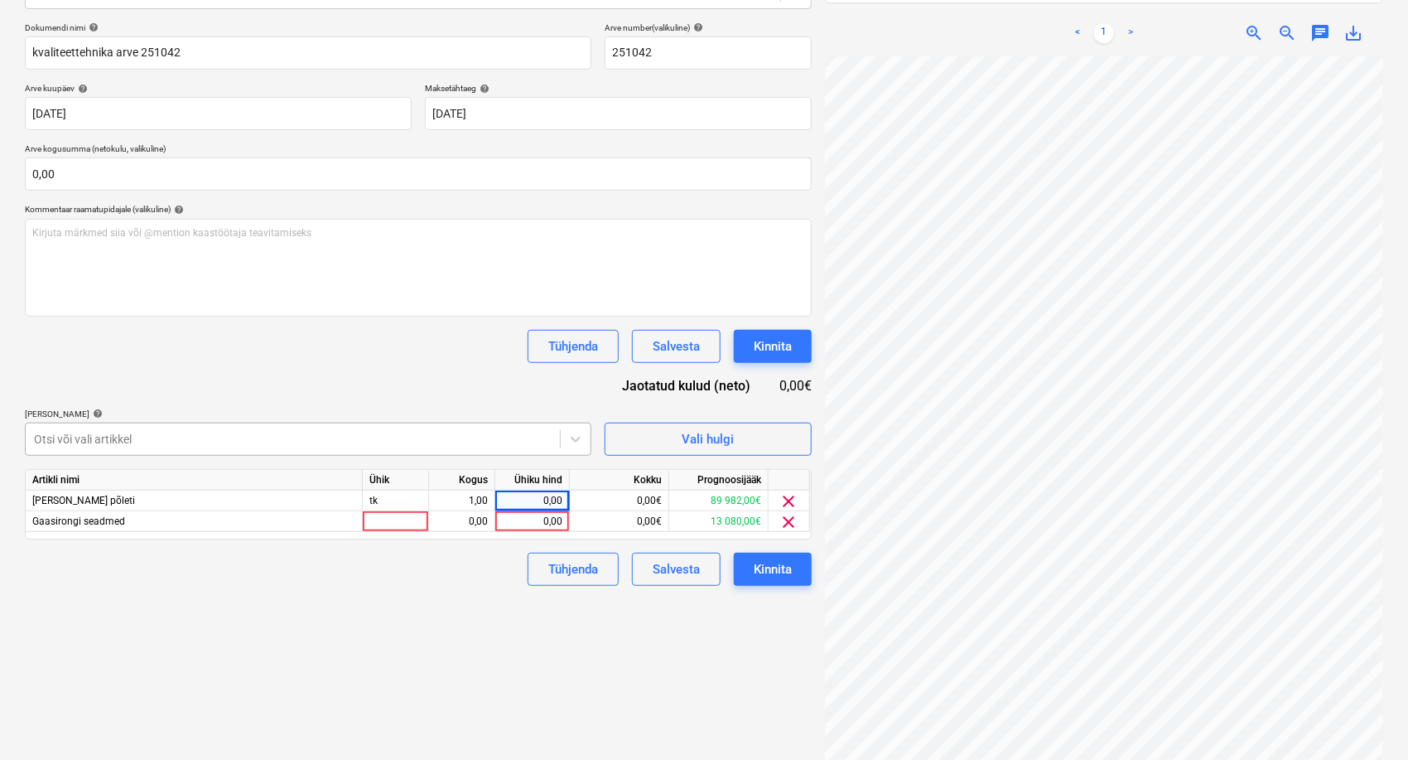
click at [225, 432] on div at bounding box center [293, 439] width 518 height 17
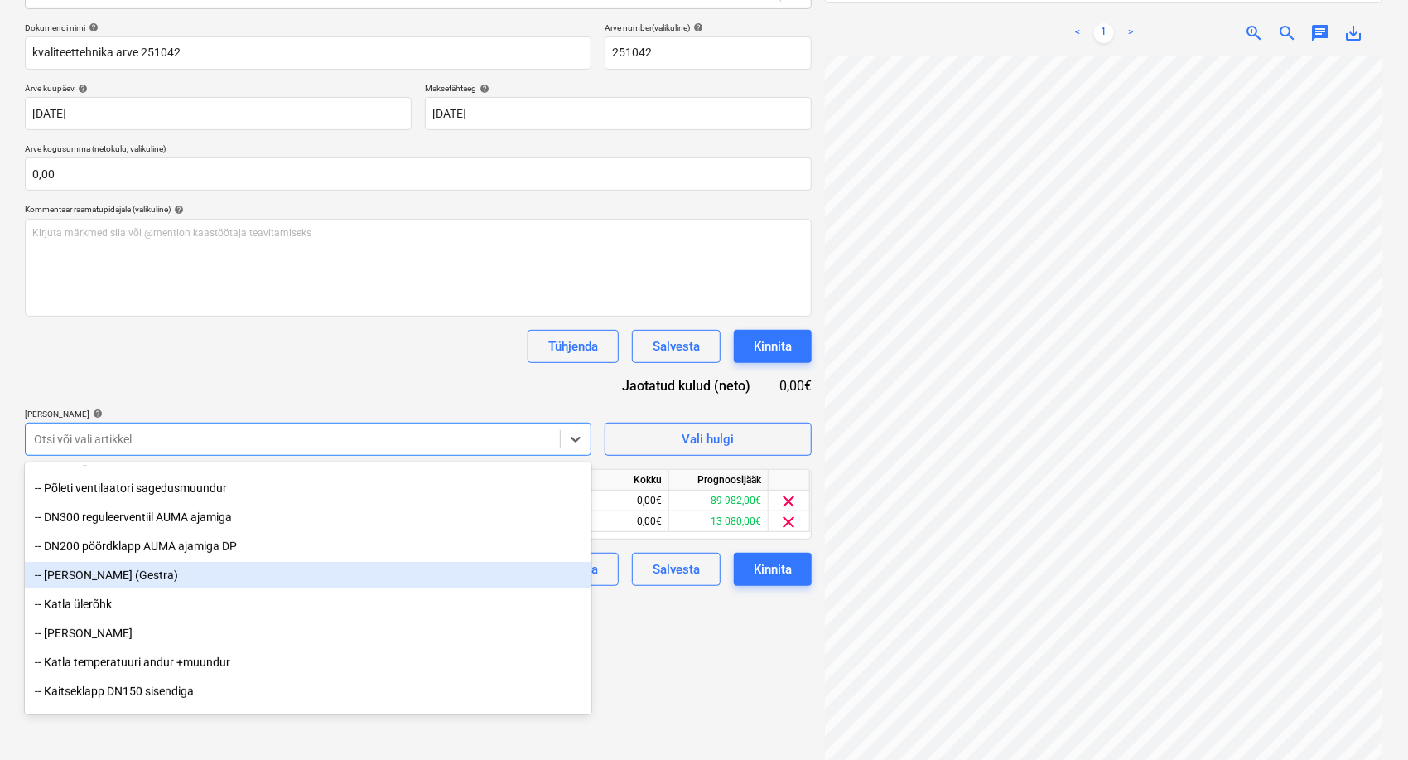
scroll to position [276, 0]
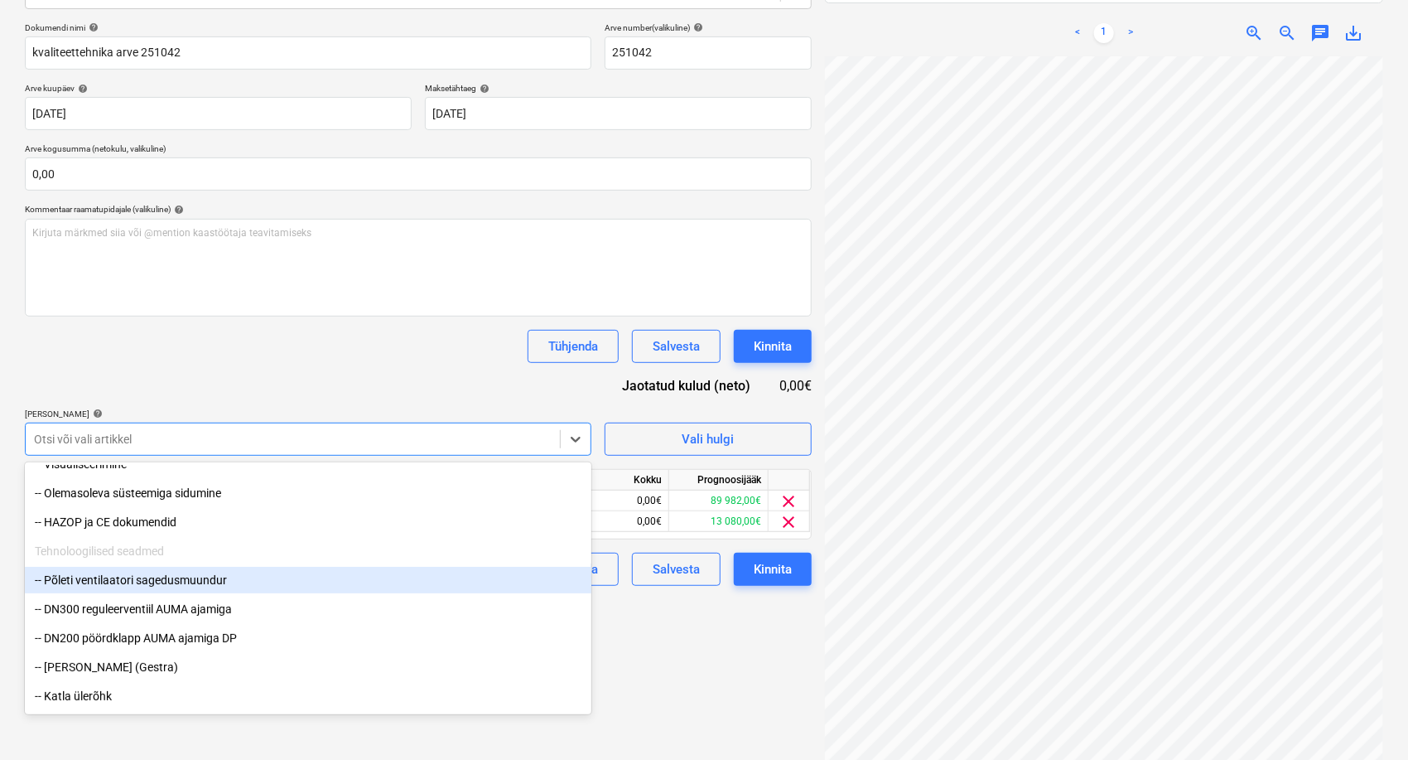
click at [119, 578] on div "-- Põleti ventilaatori sagedusmuundur" at bounding box center [308, 580] width 567 height 27
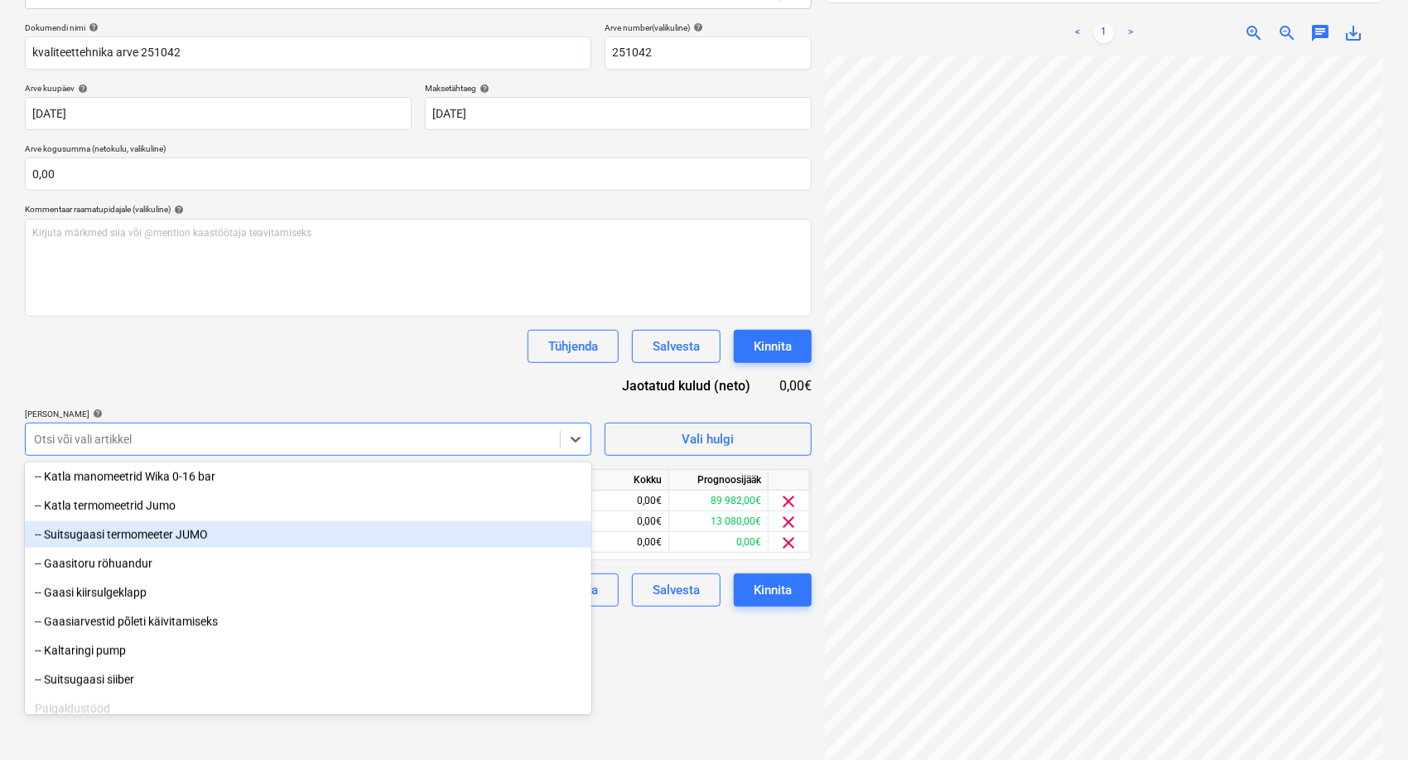
scroll to position [920, 0]
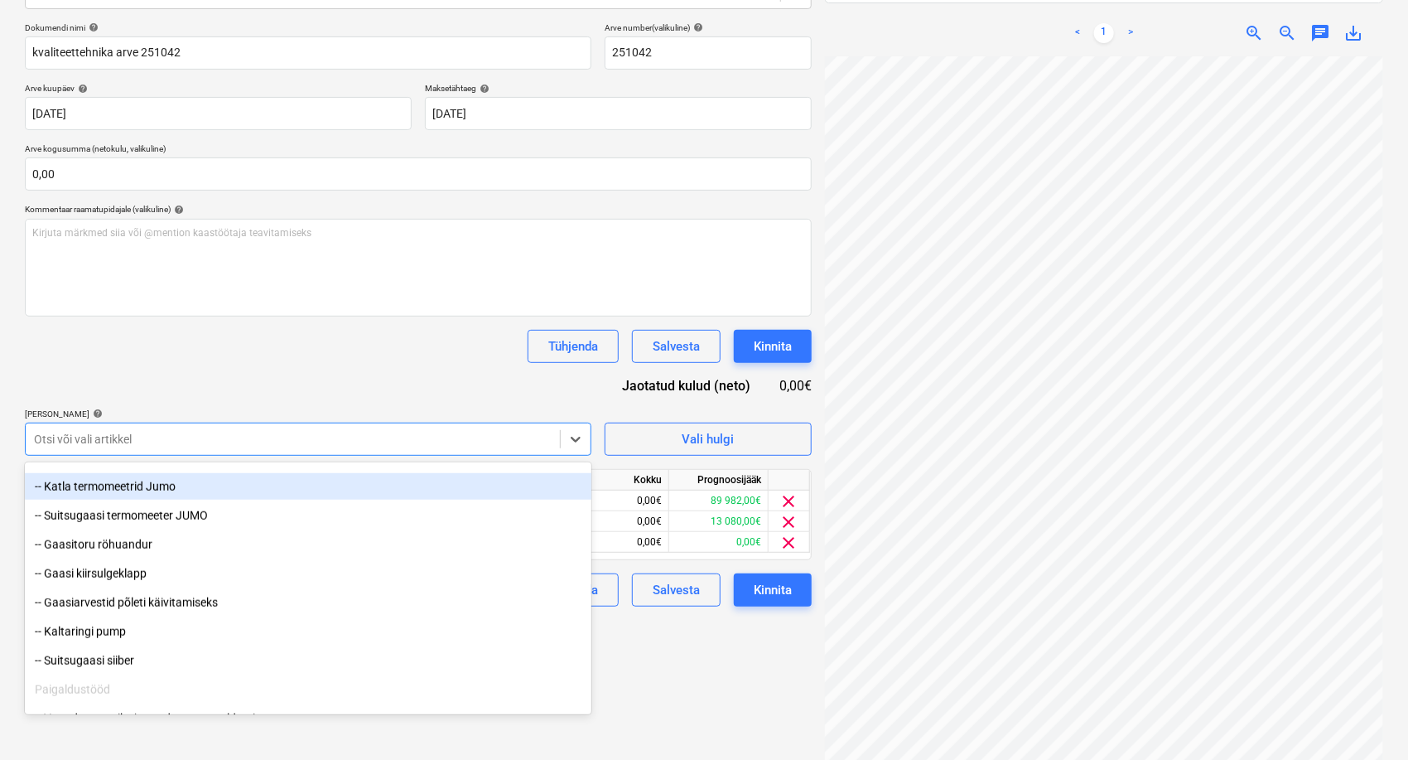
drag, startPoint x: 331, startPoint y: 373, endPoint x: 329, endPoint y: 393, distance: 20.0
click at [331, 372] on div "Dokumendi nimi help kvaliteettehnika arve 251042 Arve number (valikuline) help …" at bounding box center [418, 314] width 787 height 584
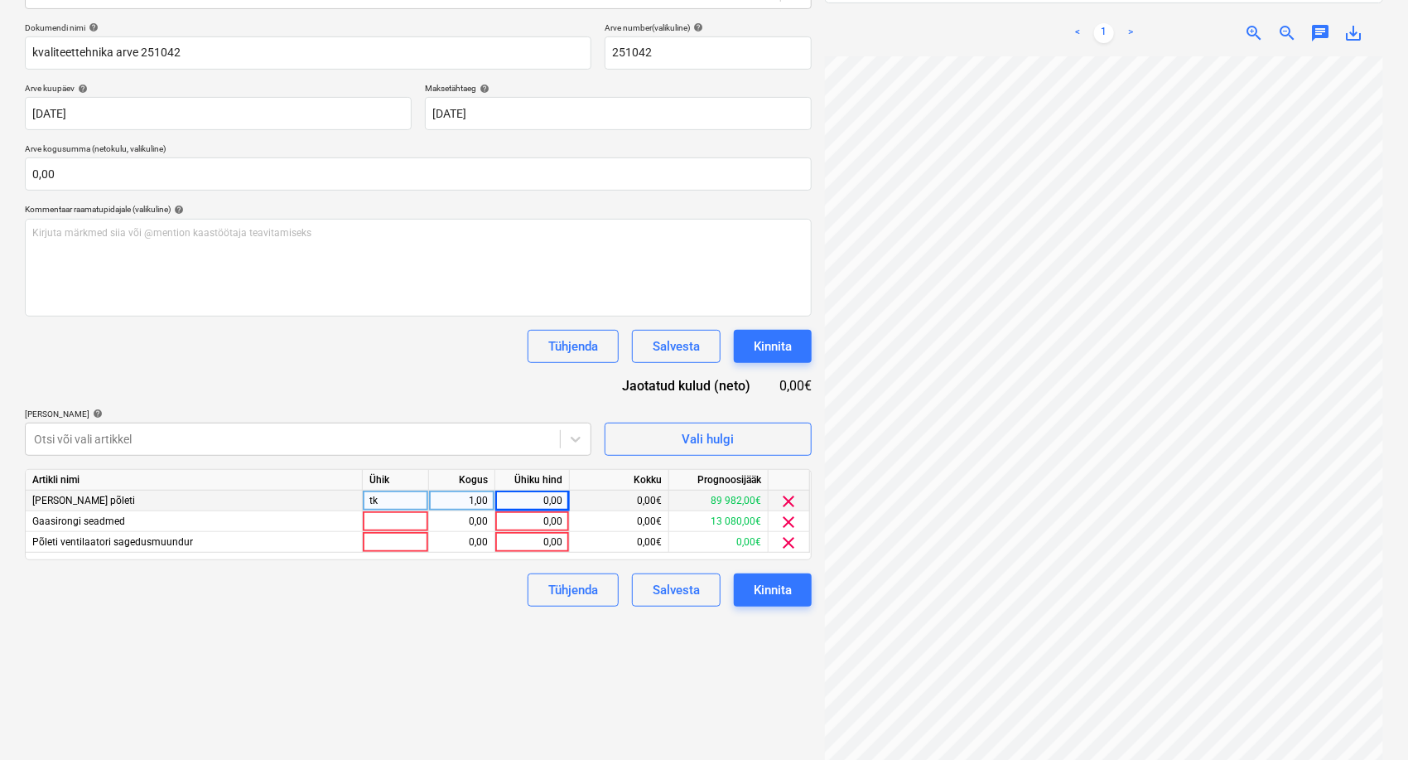
click at [518, 507] on div "0,00" at bounding box center [532, 500] width 60 height 21
type input "40787"
click at [461, 384] on div "Dokumendi nimi help kvaliteettehnika arve 251042 Arve number (valikuline) help …" at bounding box center [418, 314] width 787 height 584
click at [532, 554] on div "Artikli nimi Ühik Kogus Ühiku hind Kokku Prognoosijääk [PERSON_NAME] põleti tk …" at bounding box center [418, 514] width 787 height 91
click at [532, 544] on div "0,00" at bounding box center [532, 542] width 60 height 21
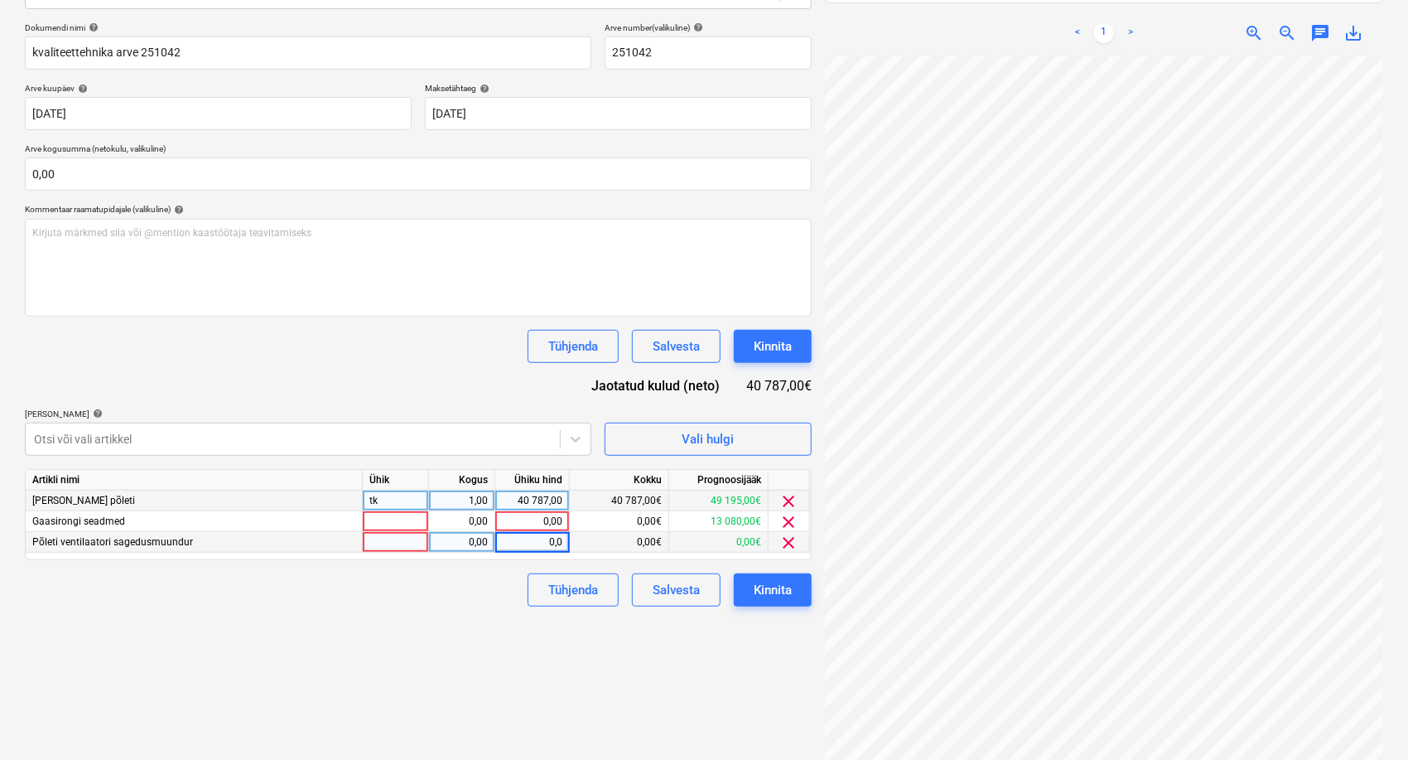
type input "0,01"
click at [519, 585] on div "Tühjenda Salvesta Kinnita" at bounding box center [662, 589] width 297 height 33
click at [540, 515] on div "0,00" at bounding box center [532, 521] width 60 height 21
click at [519, 499] on div "40 787,00" at bounding box center [532, 500] width 60 height 21
click at [520, 545] on div "0,01" at bounding box center [532, 542] width 60 height 21
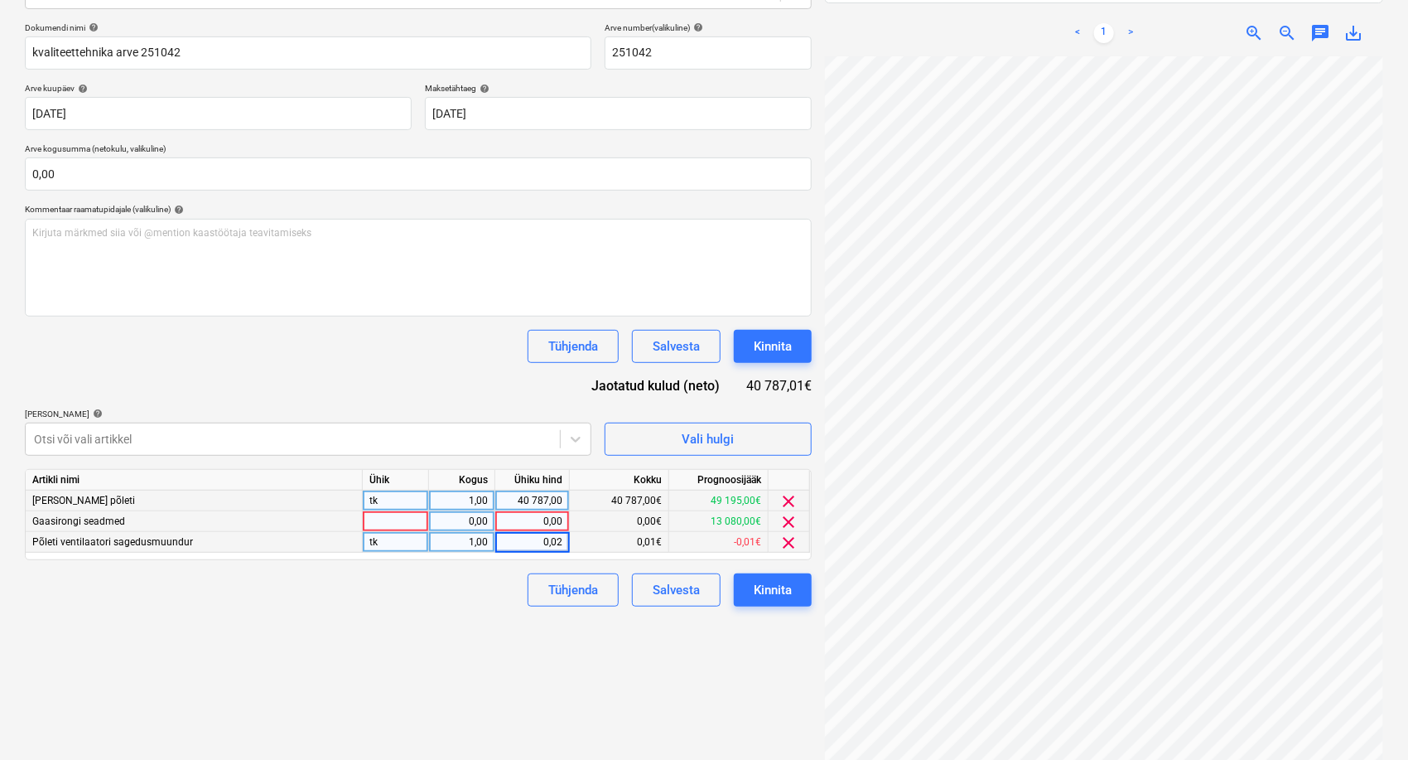
click at [520, 545] on input "0,02" at bounding box center [532, 542] width 74 height 20
type input "2"
type input "0,02"
click at [446, 543] on div "1,00" at bounding box center [462, 542] width 52 height 21
type input "0,5"
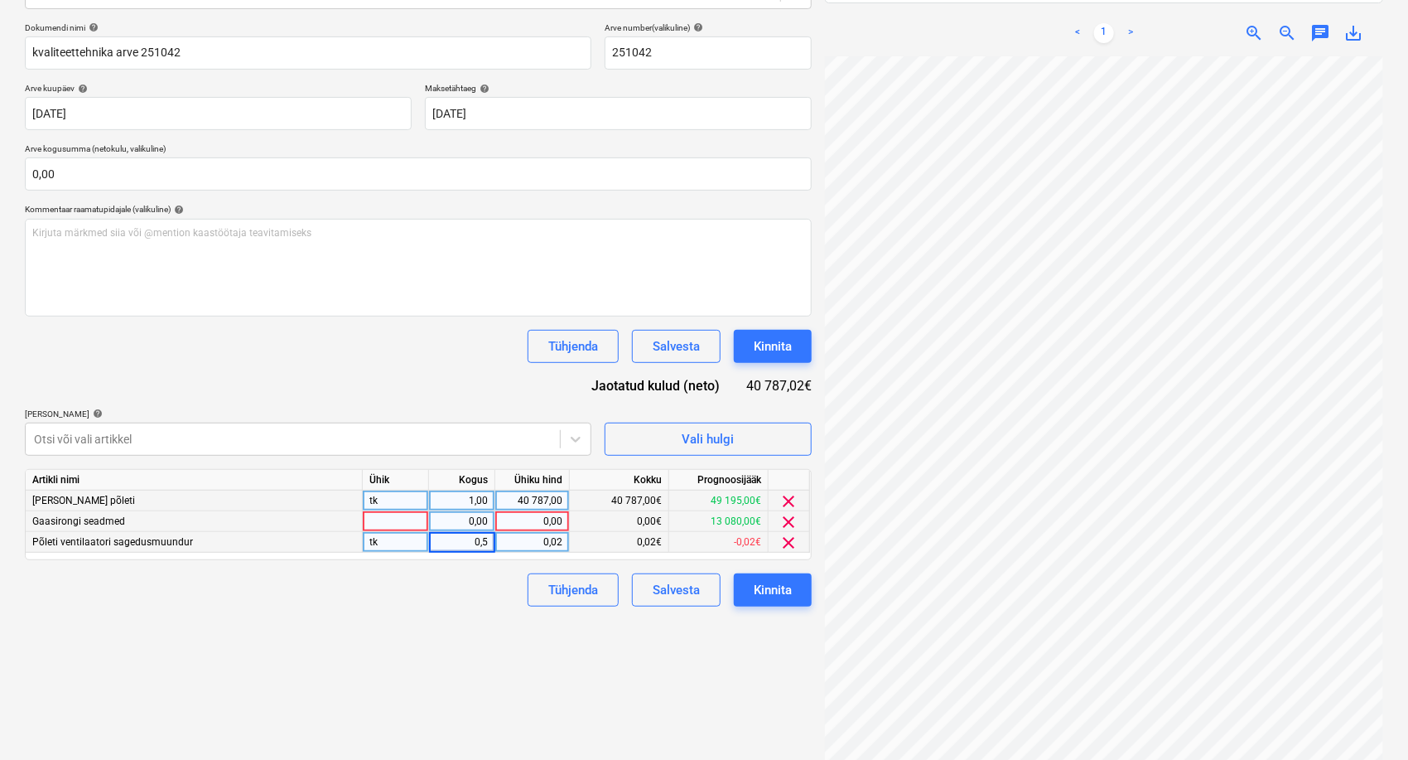
click at [449, 639] on div "Failide konteerimine Vali ettevõte Kvaliteettehnika OÜ [PERSON_NAME] uus ettevõ…" at bounding box center [418, 312] width 800 height 929
click at [543, 513] on div "0,00" at bounding box center [532, 521] width 60 height 21
type input "16281"
click at [464, 511] on div "0,00" at bounding box center [462, 521] width 52 height 21
type input "0,5"
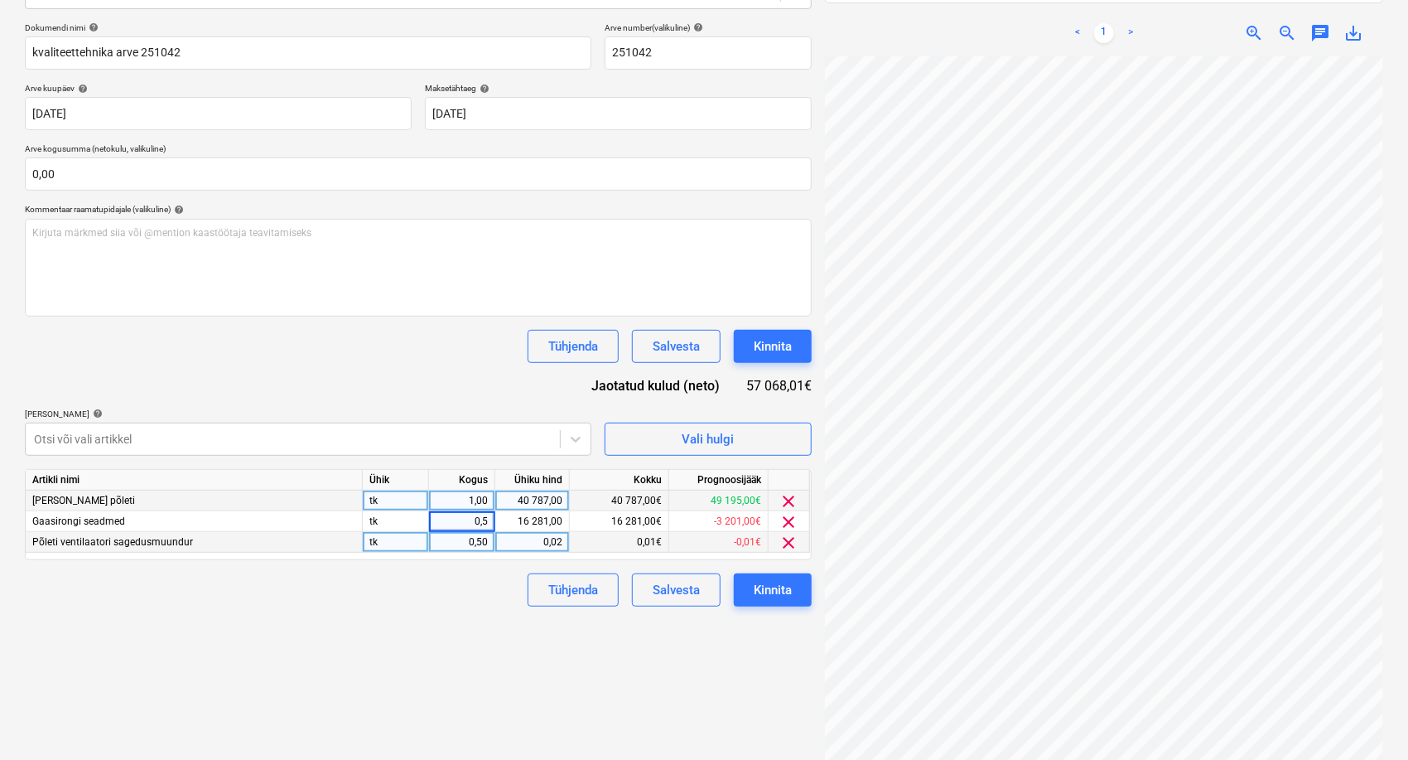
click at [422, 700] on div "Failide konteerimine Vali ettevõte Kvaliteettehnika OÜ [PERSON_NAME] uus ettevõ…" at bounding box center [418, 312] width 800 height 929
click at [526, 502] on div "40 787,00" at bounding box center [532, 500] width 60 height 21
click at [438, 337] on div "Tühjenda Salvesta Kinnita" at bounding box center [418, 346] width 787 height 33
click at [467, 496] on div "1,00" at bounding box center [462, 500] width 52 height 21
type input "0,5"
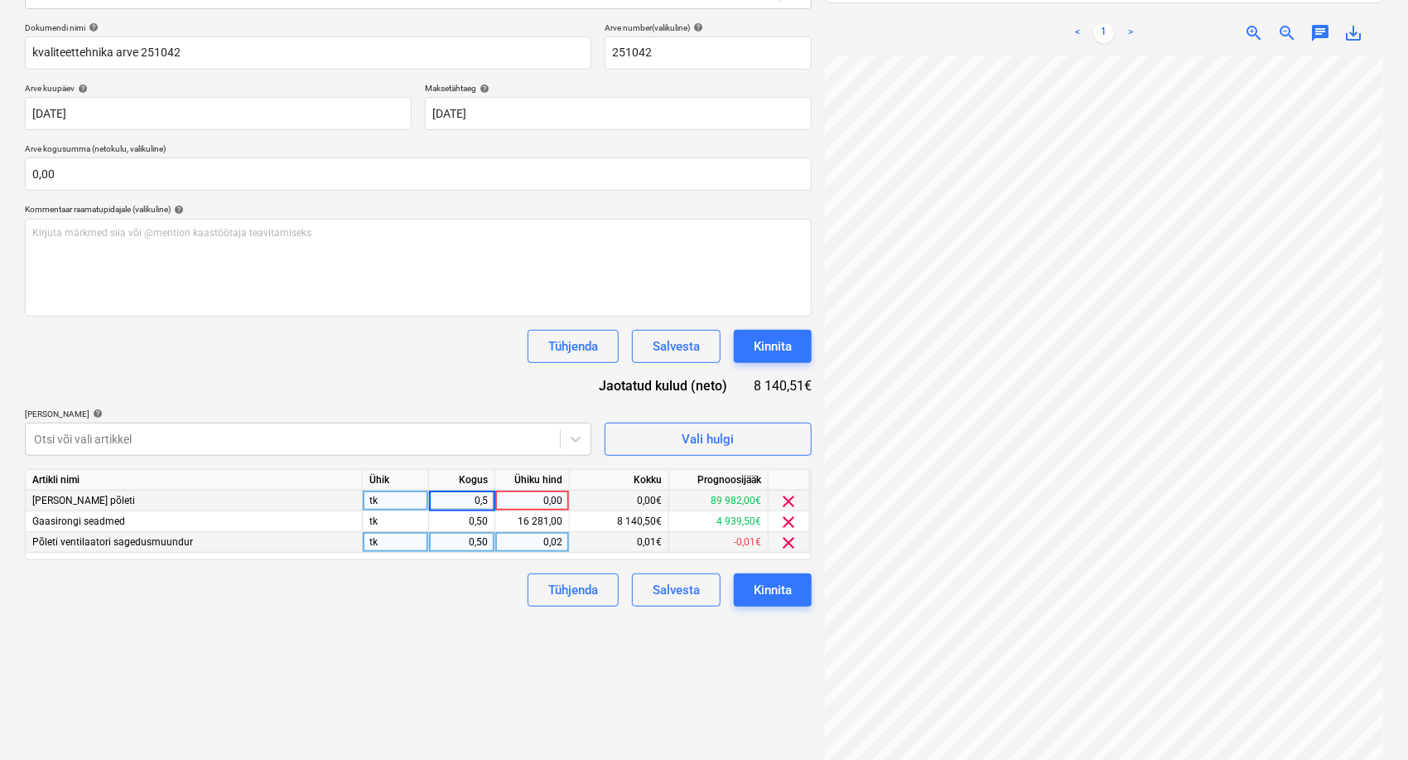
click at [422, 384] on div "Dokumendi nimi help kvaliteettehnika arve 251042 Arve number (valikuline) help …" at bounding box center [418, 314] width 787 height 584
click at [544, 519] on div "16 281,00" at bounding box center [532, 521] width 60 height 21
click at [543, 543] on div "0,02" at bounding box center [532, 542] width 60 height 21
click at [421, 335] on div "Tühjenda Salvesta Kinnita" at bounding box center [418, 346] width 787 height 33
click at [530, 497] on div "0,00" at bounding box center [532, 500] width 60 height 21
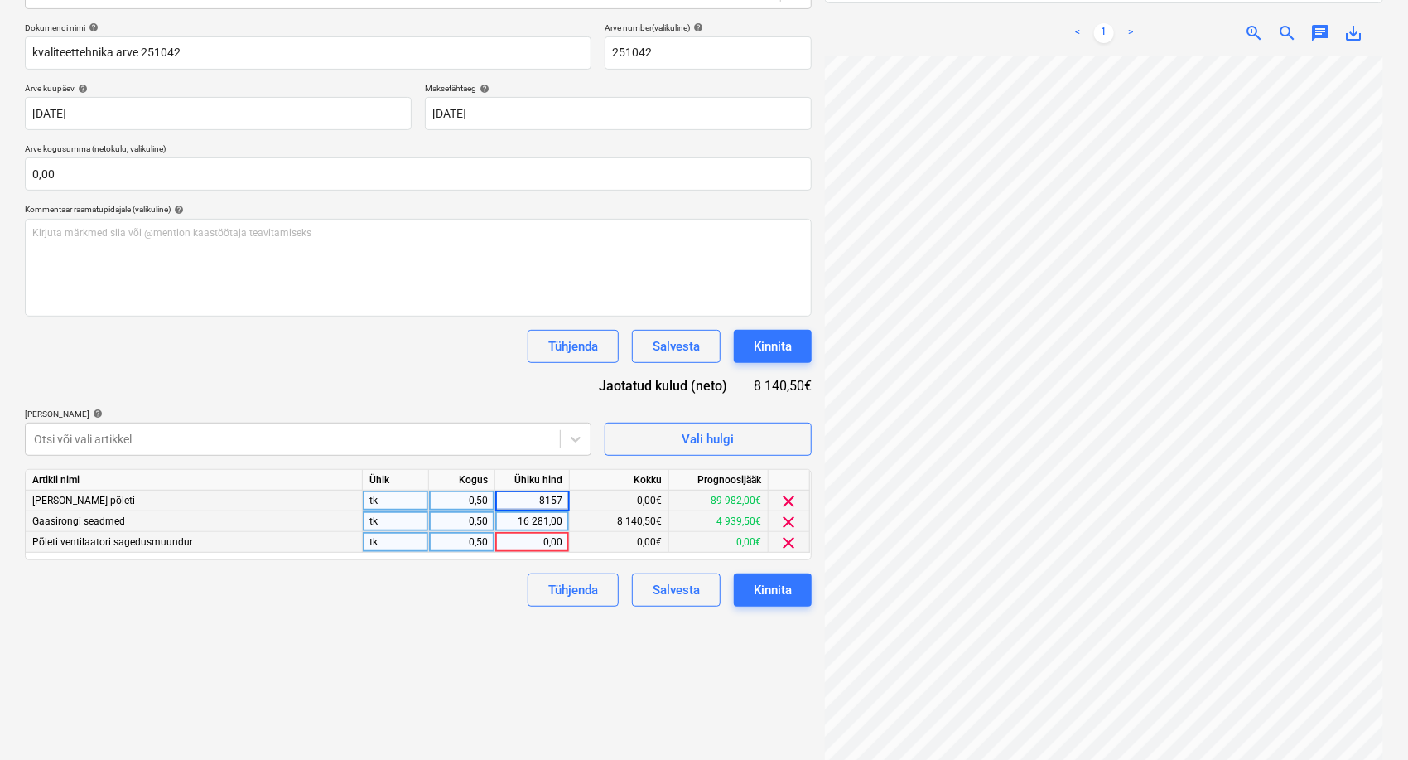
type input "81574"
click at [464, 403] on div "Dokumendi nimi help kvaliteettehnika arve 251042 Arve number (valikuline) help …" at bounding box center [418, 314] width 787 height 584
click at [533, 545] on div "0,00" at bounding box center [532, 542] width 60 height 21
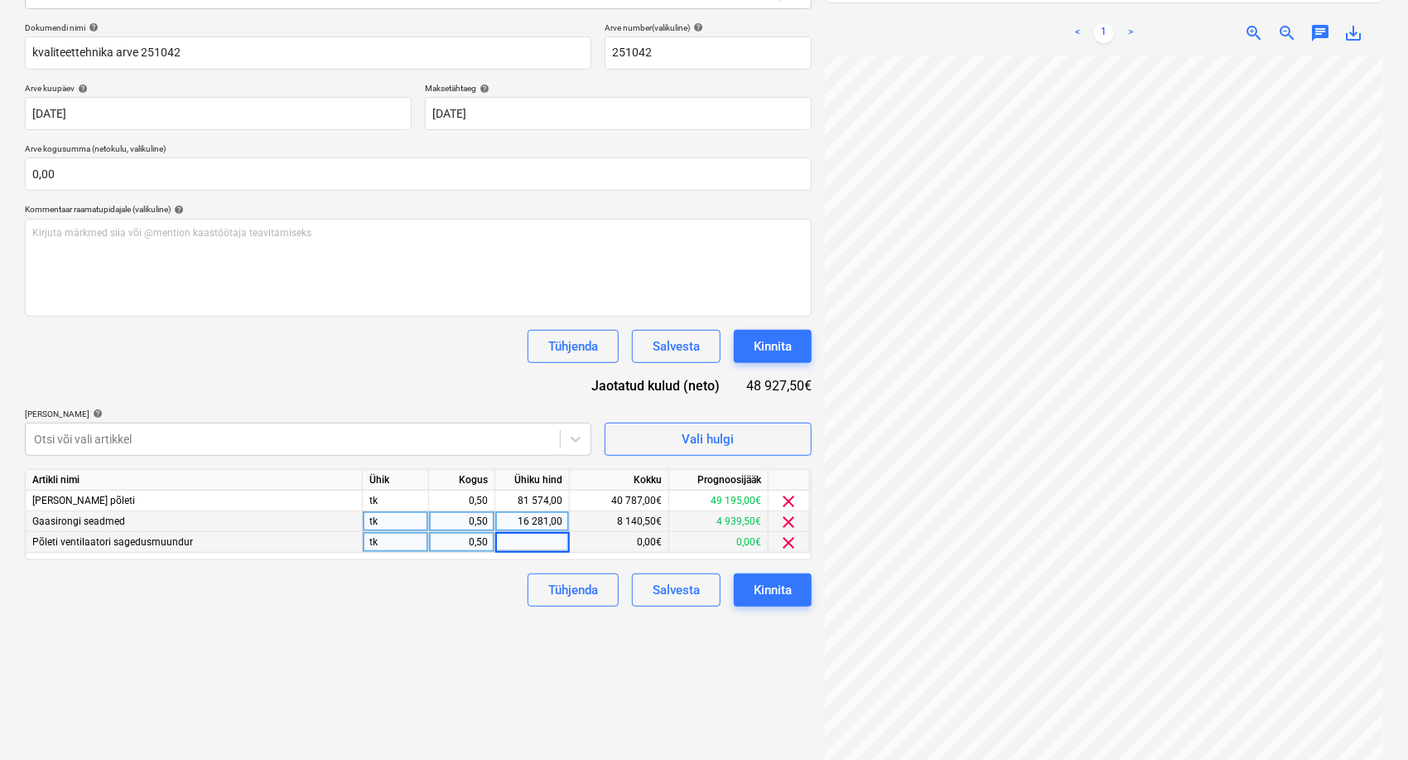
type input "1"
click at [550, 529] on div "16 281,00" at bounding box center [532, 521] width 60 height 21
click at [562, 521] on input "16281" at bounding box center [532, 521] width 74 height 20
type input "16281"
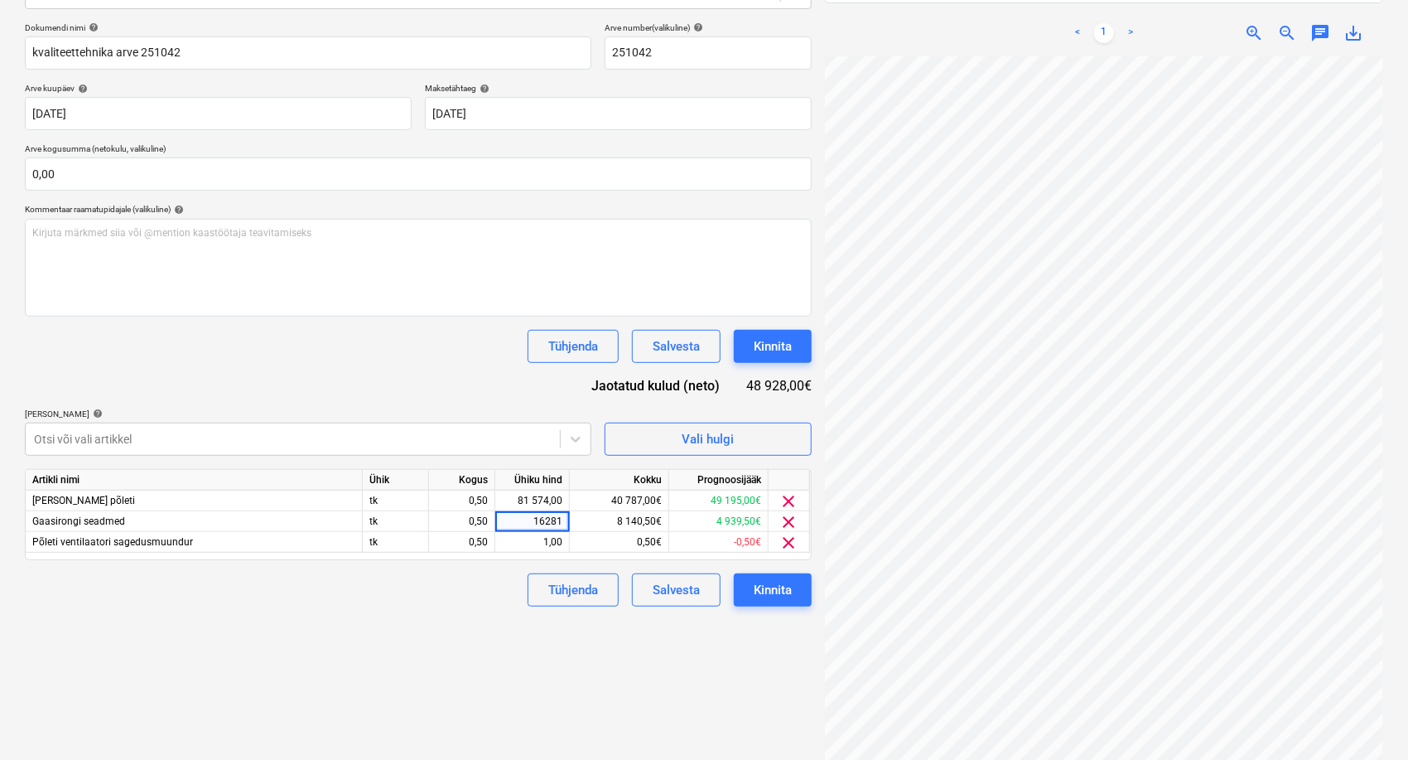
click at [455, 719] on div "Failide konteerimine Vali ettevõte Kvaliteettehnika OÜ [PERSON_NAME] uus ettevõ…" at bounding box center [418, 312] width 800 height 929
click at [535, 525] on div "16 281,00" at bounding box center [532, 521] width 60 height 21
click at [563, 526] on input "16281" at bounding box center [532, 521] width 74 height 20
type input "16280"
click at [476, 621] on div "Failide konteerimine Vali ettevõte Kvaliteettehnika OÜ [PERSON_NAME] uus ettevõ…" at bounding box center [418, 312] width 800 height 929
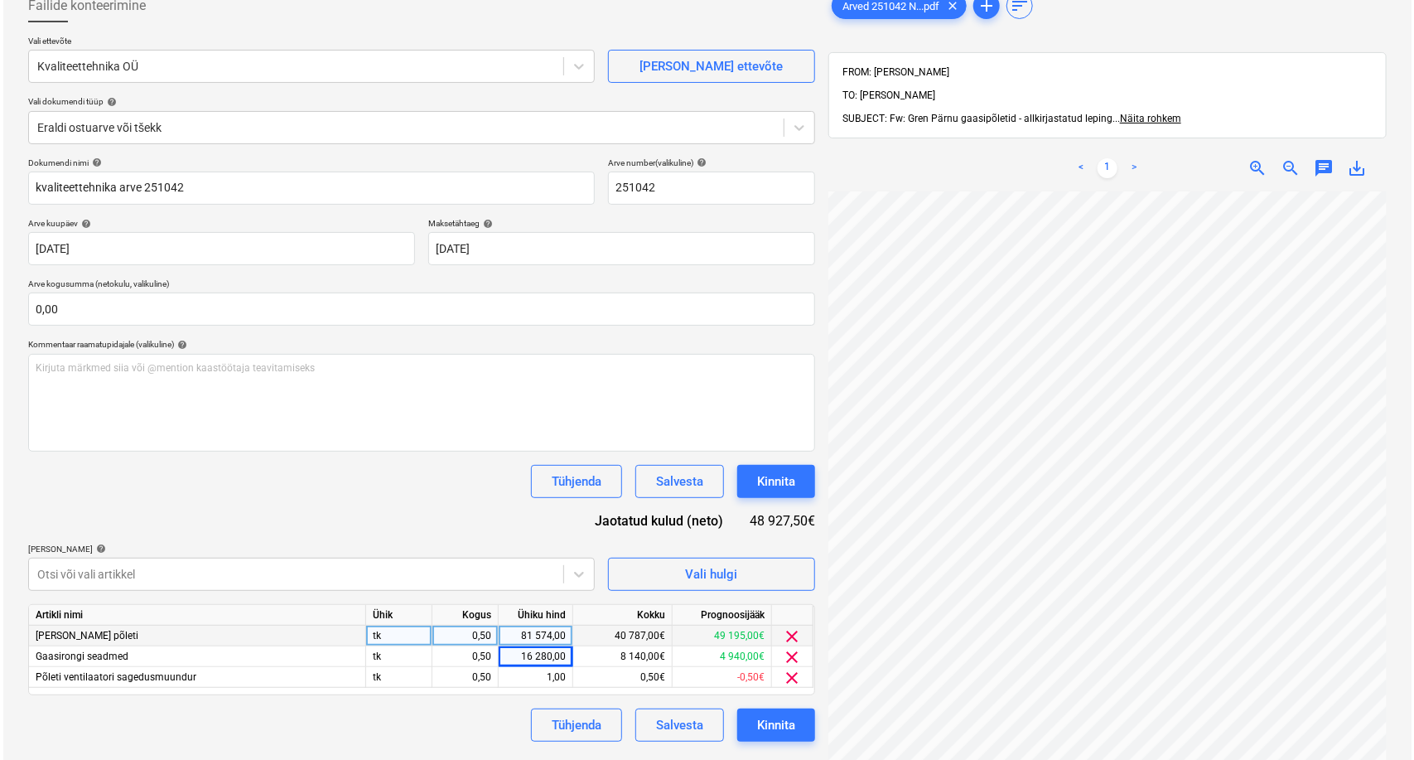
scroll to position [184, 0]
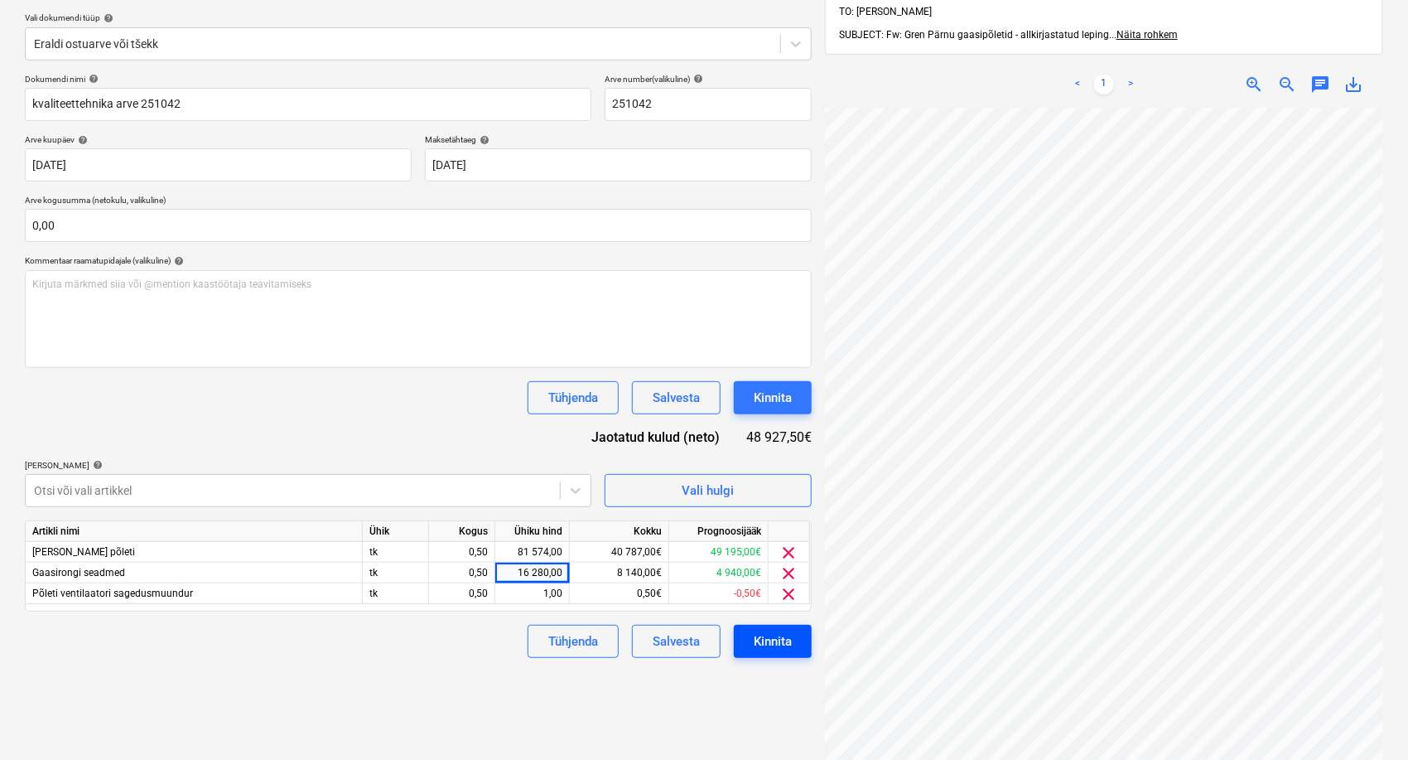
click at [776, 637] on div "Kinnita" at bounding box center [773, 641] width 38 height 22
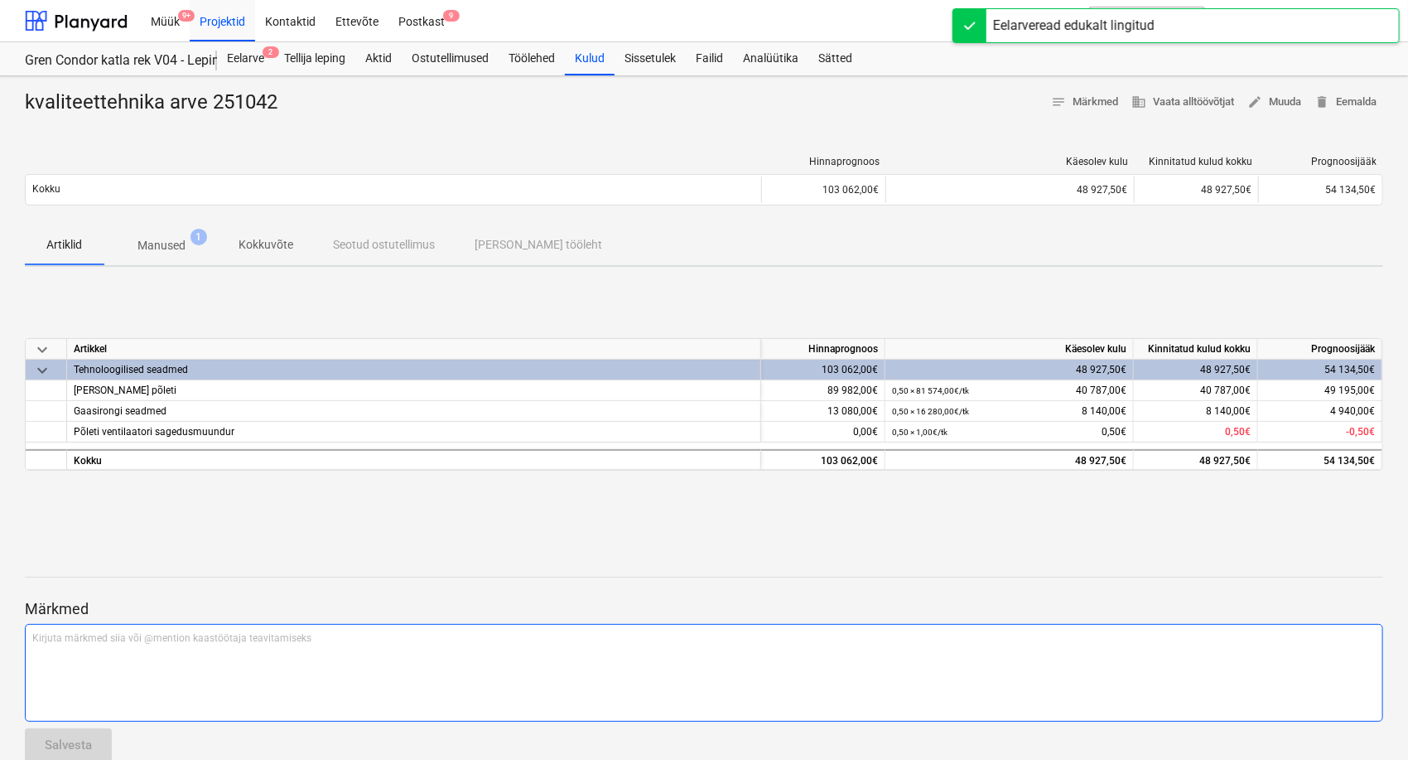
click at [151, 641] on p "Kirjuta märkmed siia või @mention kaastöötaja teavitamiseks ﻿" at bounding box center [704, 638] width 1344 height 14
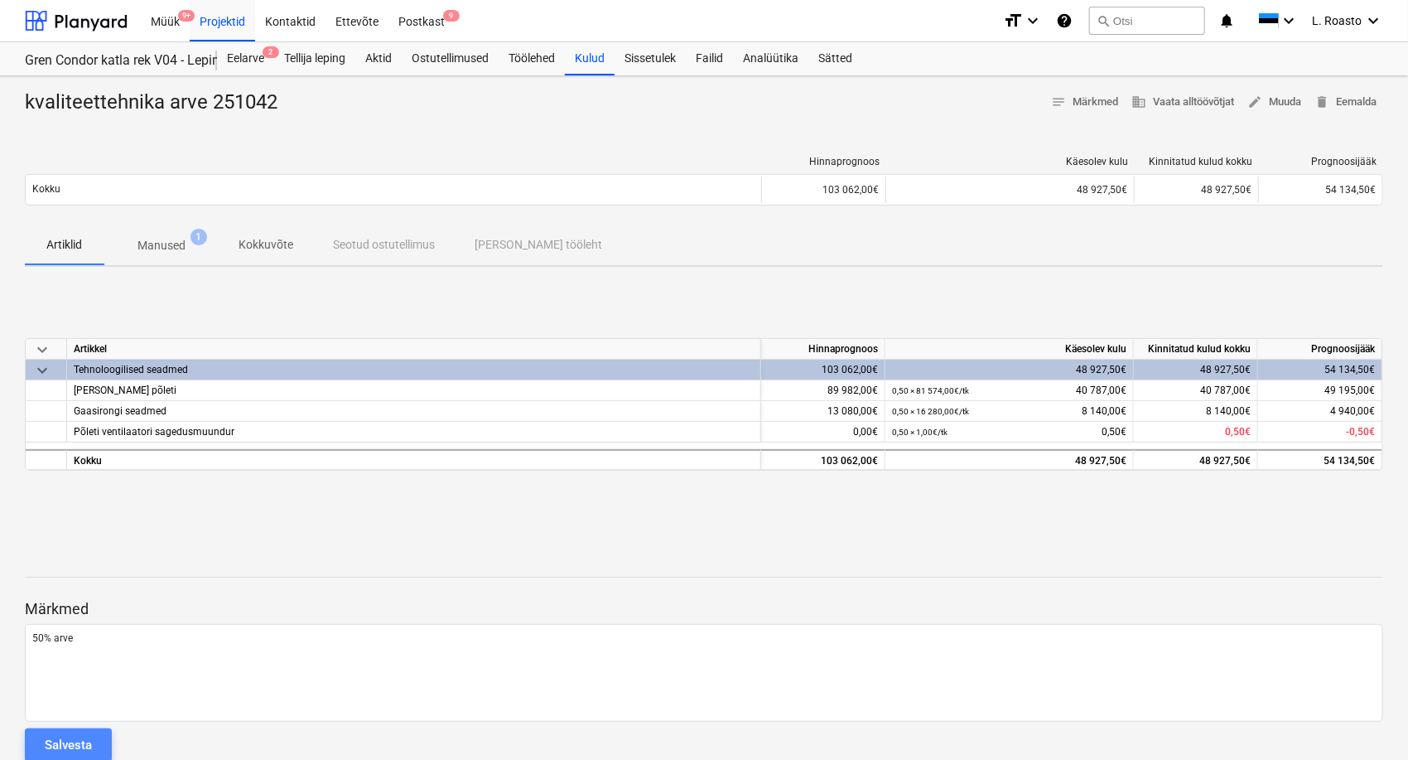
click at [80, 746] on div "Salvesta" at bounding box center [68, 745] width 47 height 22
click at [258, 62] on div "Eelarve 3" at bounding box center [245, 58] width 57 height 33
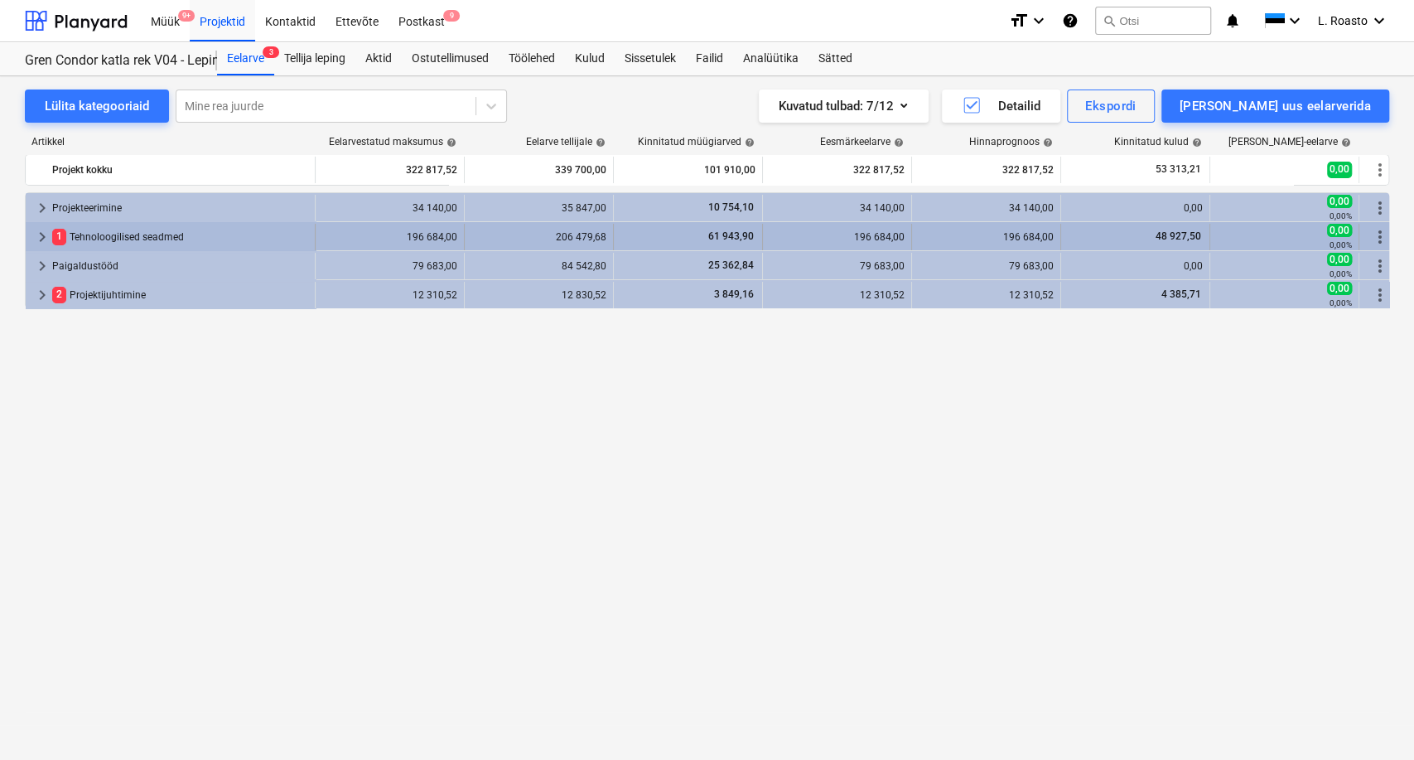
click at [105, 229] on div "1 Tehnoloogilised seadmed" at bounding box center [180, 237] width 256 height 27
